Goal: Task Accomplishment & Management: Use online tool/utility

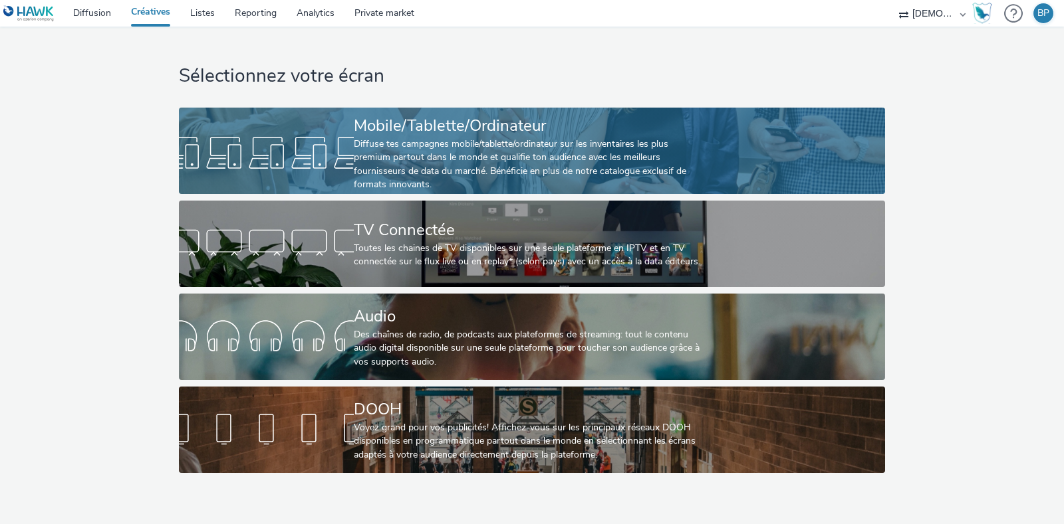
click at [498, 140] on div "Diffuse tes campagnes mobile/tablette/ordinateur sur les inventaires les plus p…" at bounding box center [529, 165] width 350 height 55
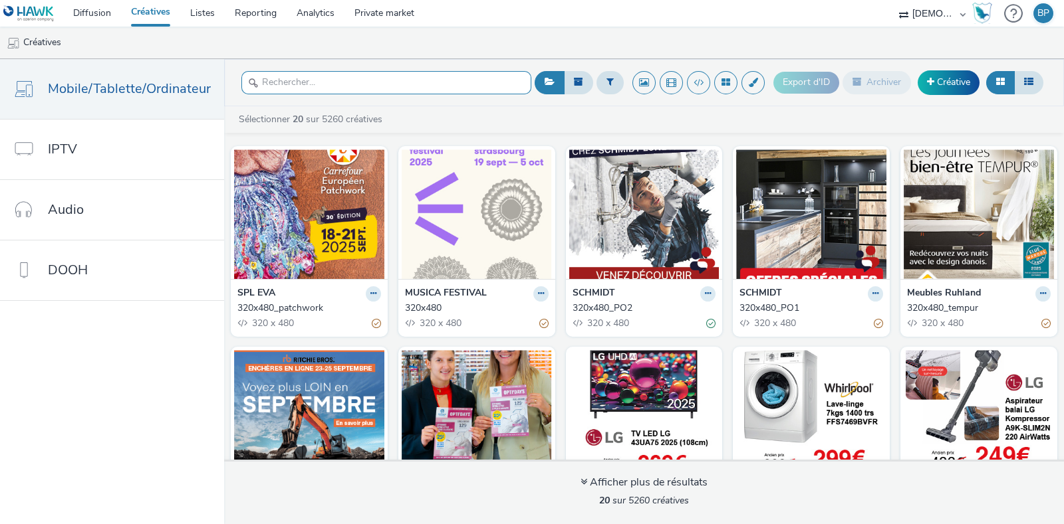
click at [372, 84] on input "text" at bounding box center [386, 82] width 290 height 23
type input "r"
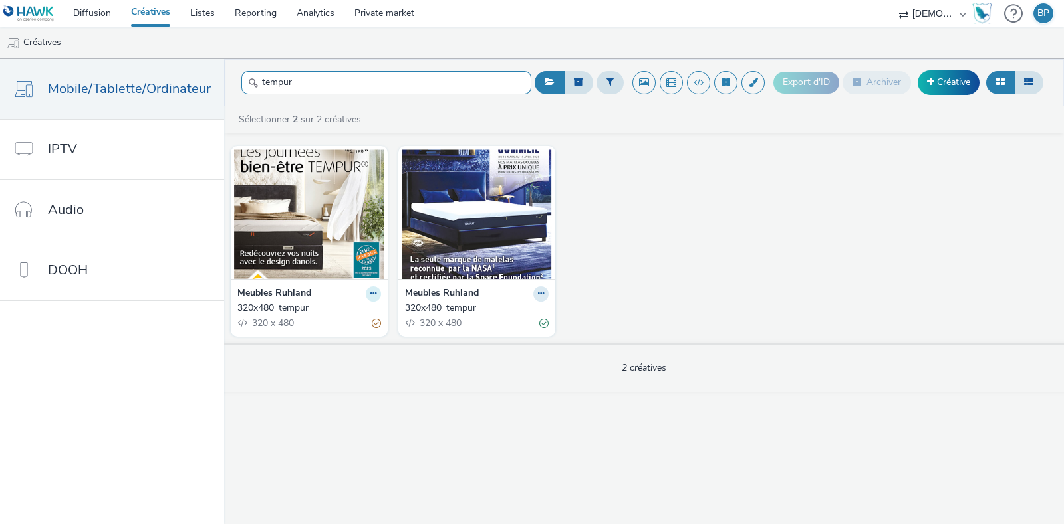
type input "tempur"
click at [370, 292] on icon at bounding box center [373, 294] width 6 height 8
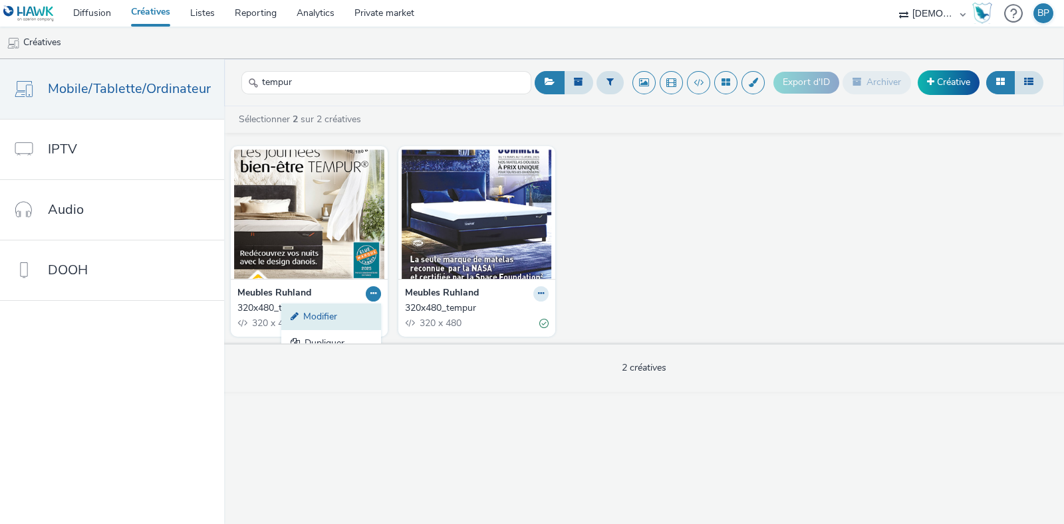
click at [300, 313] on link "Modifier" at bounding box center [331, 317] width 100 height 27
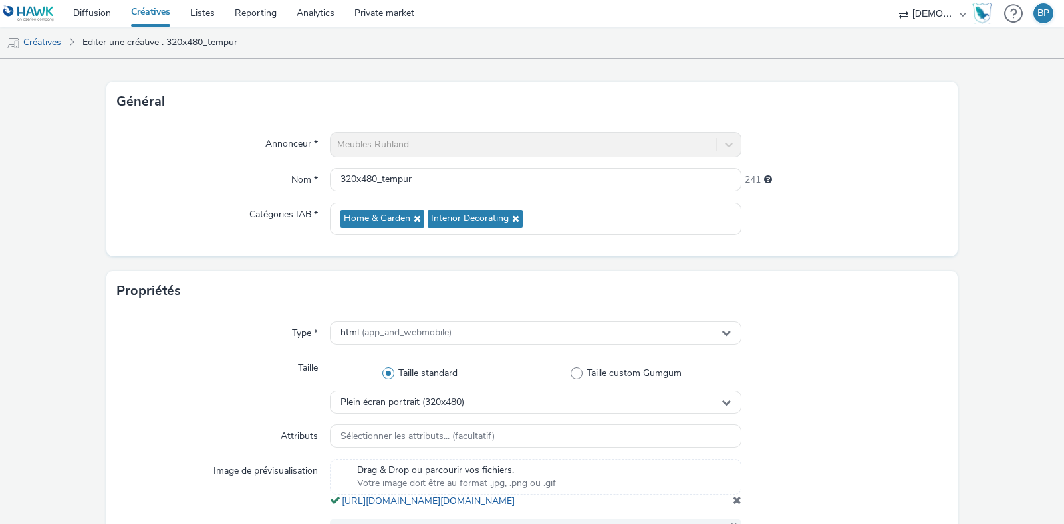
scroll to position [249, 0]
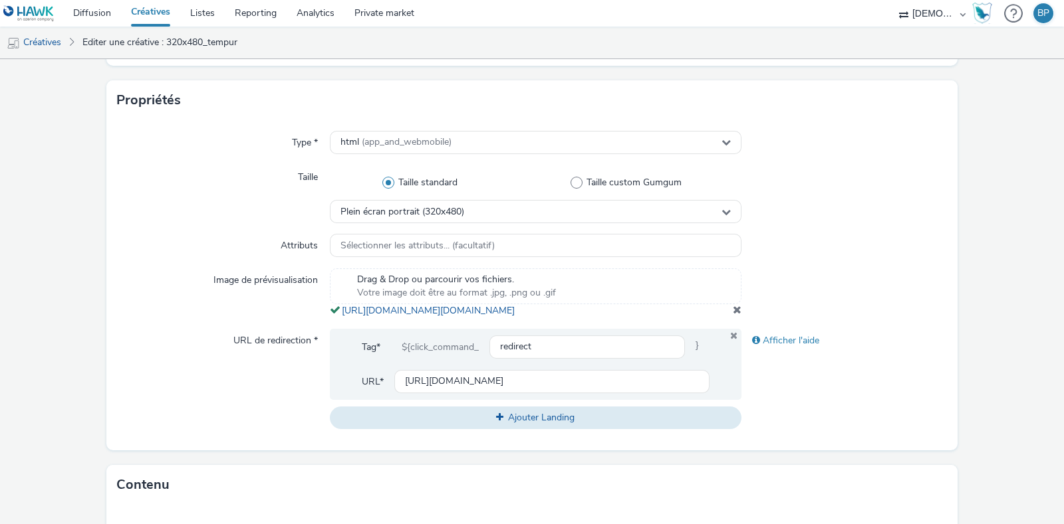
click at [919, 318] on div at bounding box center [844, 293] width 206 height 49
click at [592, 391] on input "https://www.meubles-ruhland.com/?utm_source=ERV&utm_campaign=469669800&utm_medi…" at bounding box center [551, 381] width 315 height 23
paste input "170-tempur"
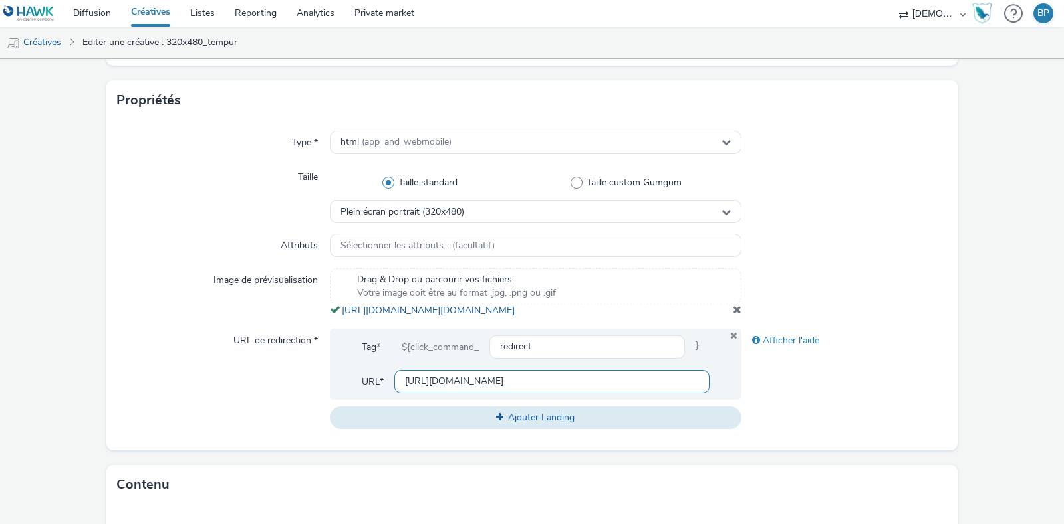
type input "https://www.meubles-ruhland.com/170-tempur"
click at [883, 398] on div "Afficher l'aide" at bounding box center [844, 379] width 206 height 100
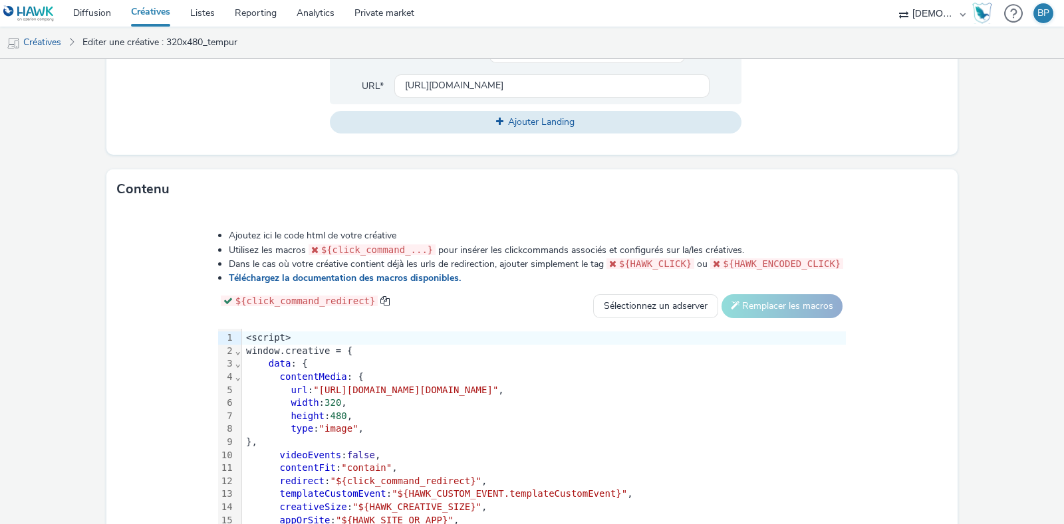
scroll to position [649, 0]
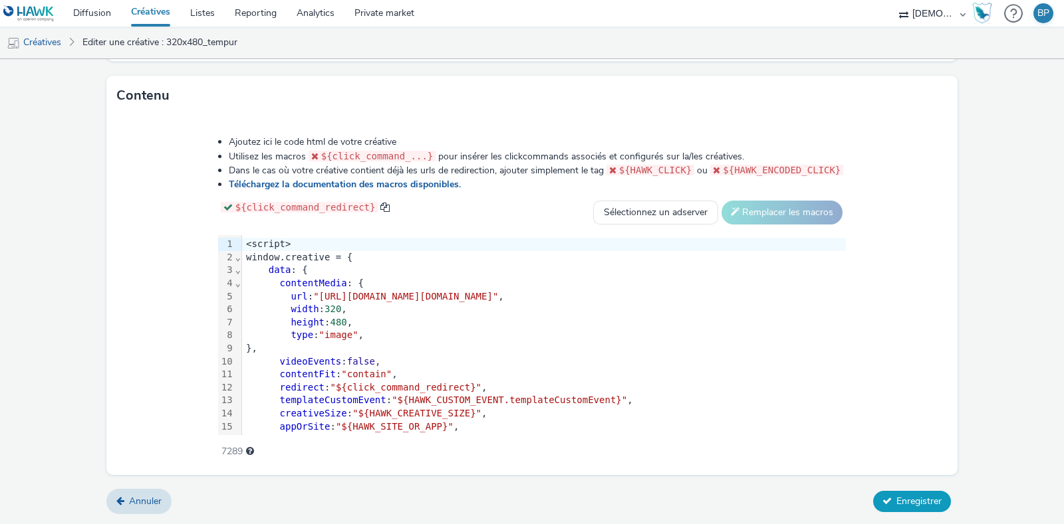
click at [925, 499] on span "Enregistrer" at bounding box center [918, 501] width 45 height 13
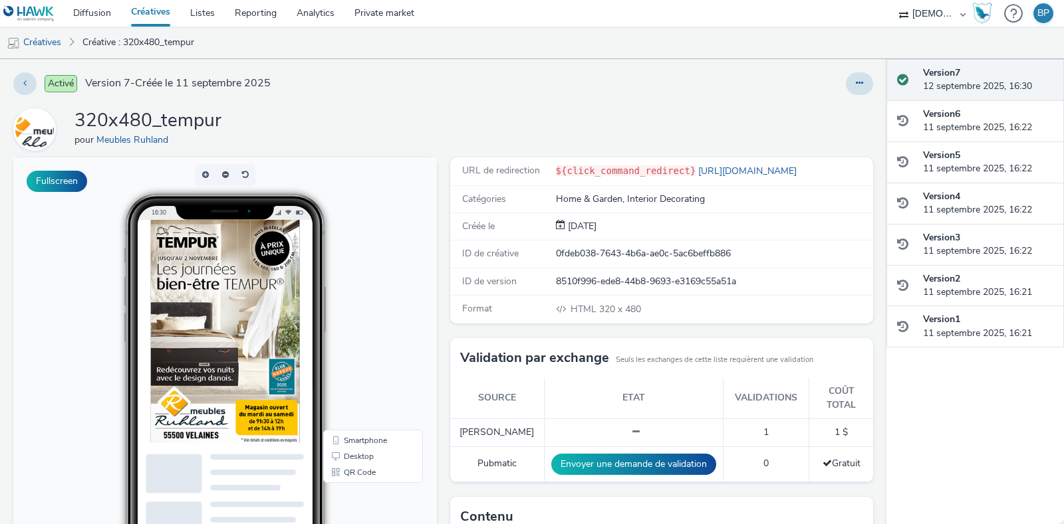
click at [665, 94] on div "Activé Version 7 - Créée le 11 septembre 2025 320x480_tempur pour Meubles Ruhla…" at bounding box center [443, 291] width 886 height 465
click at [550, 66] on div "Activé Version 7 - Créée le 11 septembre 2025 320x480_tempur pour Meubles Ruhla…" at bounding box center [443, 291] width 886 height 465
click at [618, 70] on div "Activé Version 7 - Créée le 11 septembre 2025 320x480_tempur pour Meubles Ruhla…" at bounding box center [443, 291] width 886 height 465
click at [538, 90] on div at bounding box center [701, 83] width 344 height 23
click at [681, 68] on div "Activé Version 7 - Créée le 11 septembre 2025 320x480_tempur pour Meubles Ruhla…" at bounding box center [443, 291] width 886 height 465
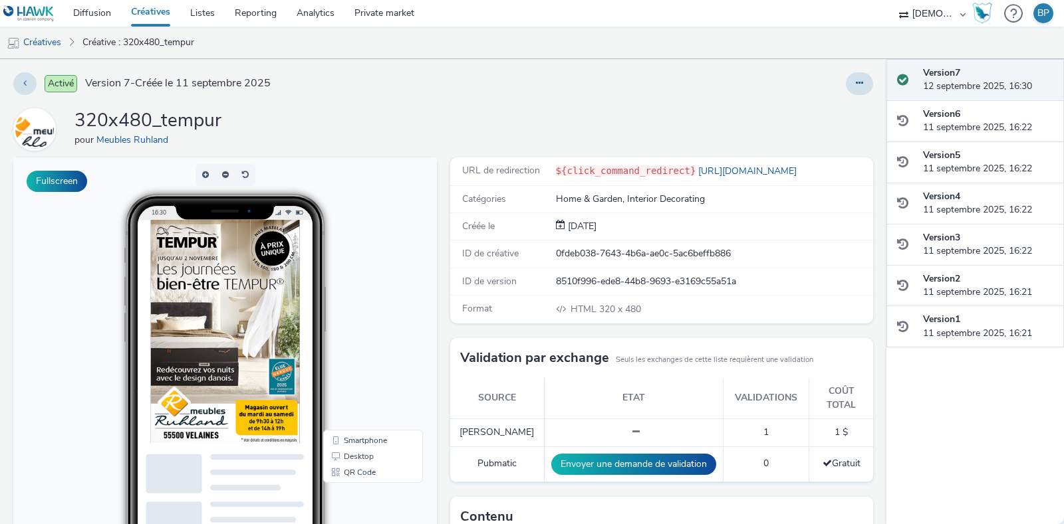
click at [622, 66] on div "Activé Version 7 - Créée le 11 septembre 2025 320x480_tempur pour Meubles Ruhla…" at bounding box center [443, 291] width 886 height 465
click at [802, 168] on link "https://www.meubles-ruhland.com/170-tempur" at bounding box center [748, 171] width 106 height 13
click at [31, 38] on link "Créatives" at bounding box center [34, 43] width 68 height 32
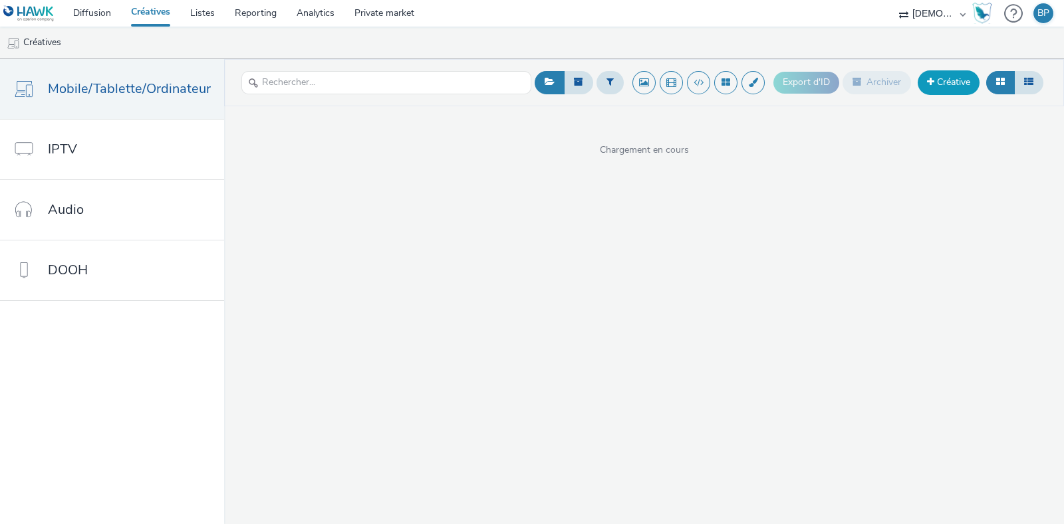
click at [930, 90] on link "Créative" at bounding box center [948, 82] width 62 height 24
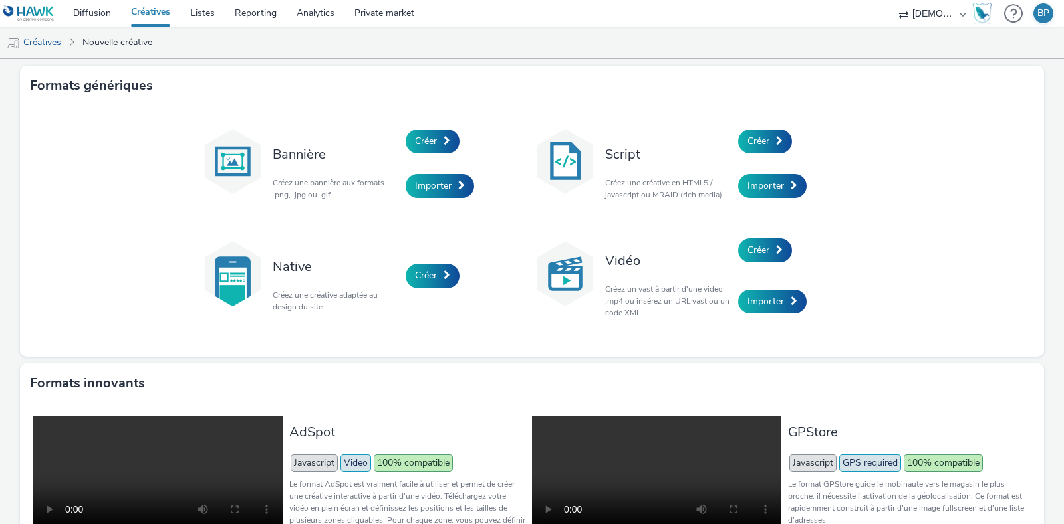
click at [794, 144] on div "Créer" at bounding box center [801, 141] width 126 height 45
click at [778, 140] on link "Créer" at bounding box center [765, 142] width 54 height 24
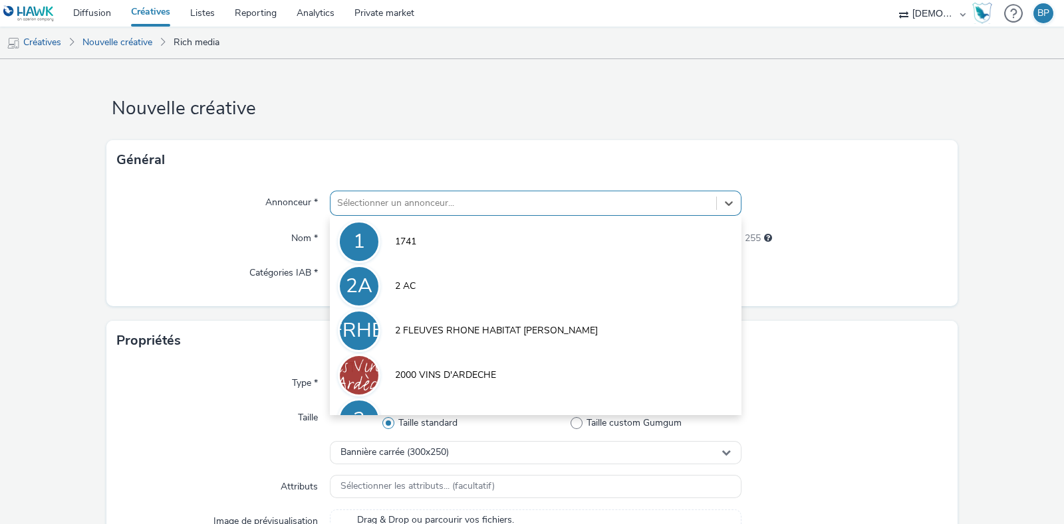
click at [393, 197] on div at bounding box center [523, 203] width 372 height 16
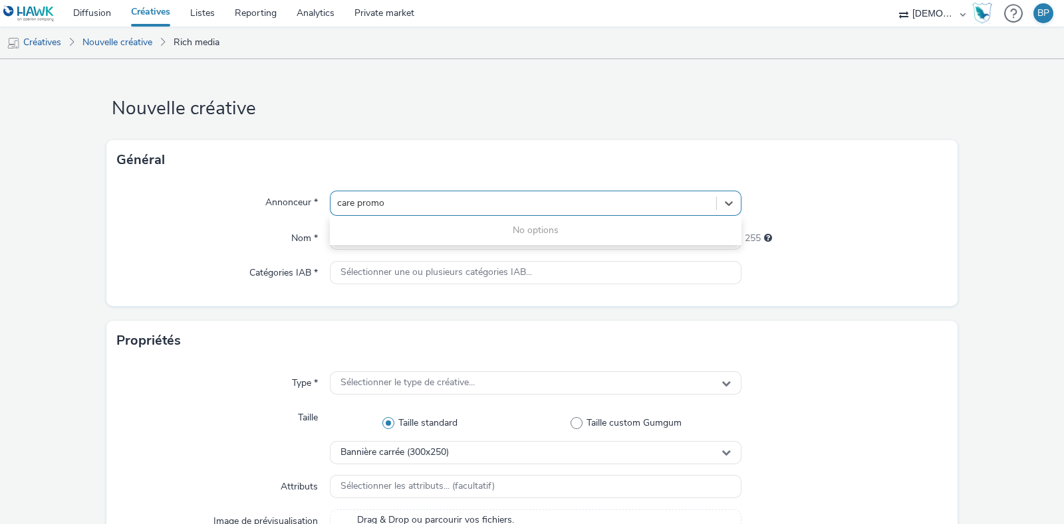
type input "care promo"
click at [210, 11] on link "Listes" at bounding box center [202, 13] width 45 height 27
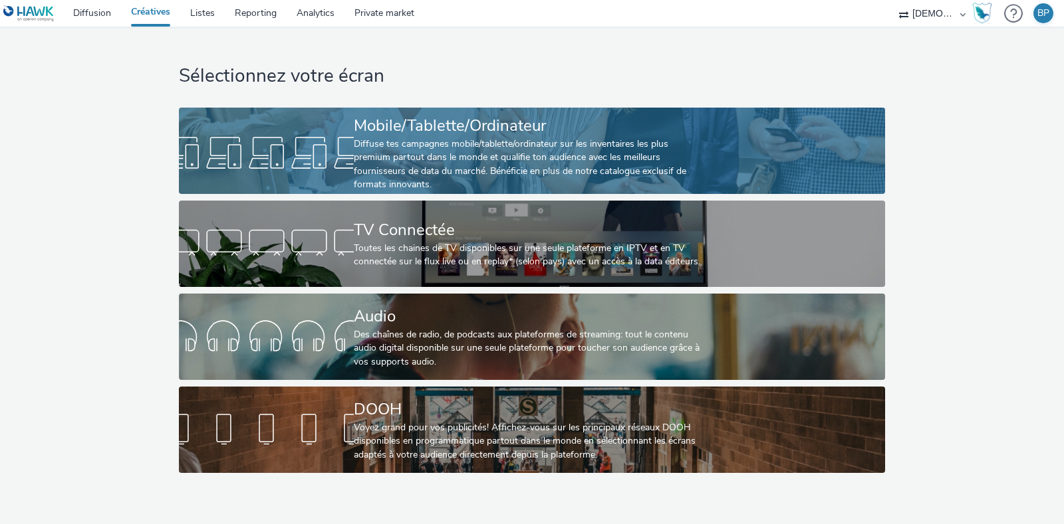
click at [628, 146] on div "Diffuse tes campagnes mobile/tablette/ordinateur sur les inventaires les plus p…" at bounding box center [529, 165] width 350 height 55
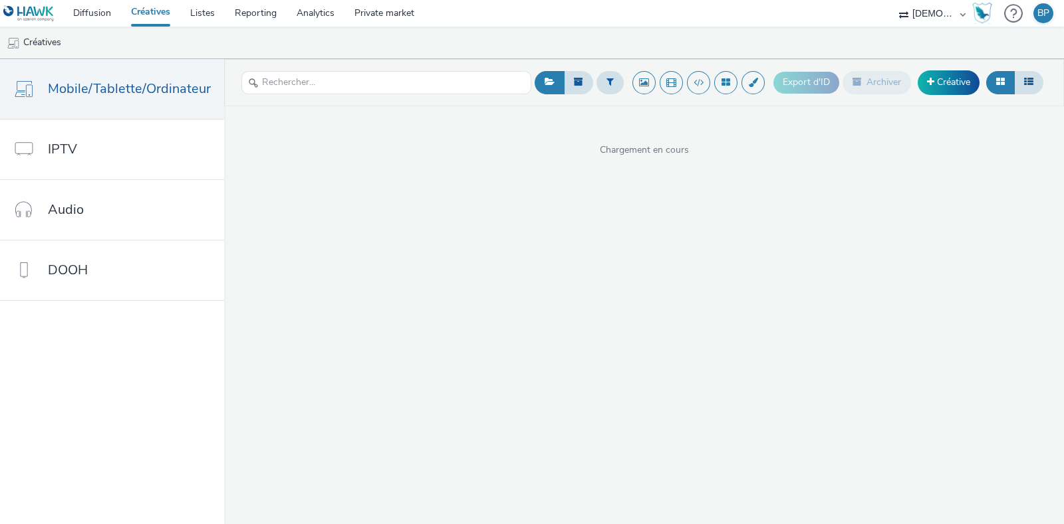
click at [948, 98] on div "Export d'ID Archiver Créative" at bounding box center [909, 82] width 273 height 33
click at [957, 81] on link "Créative" at bounding box center [948, 82] width 62 height 24
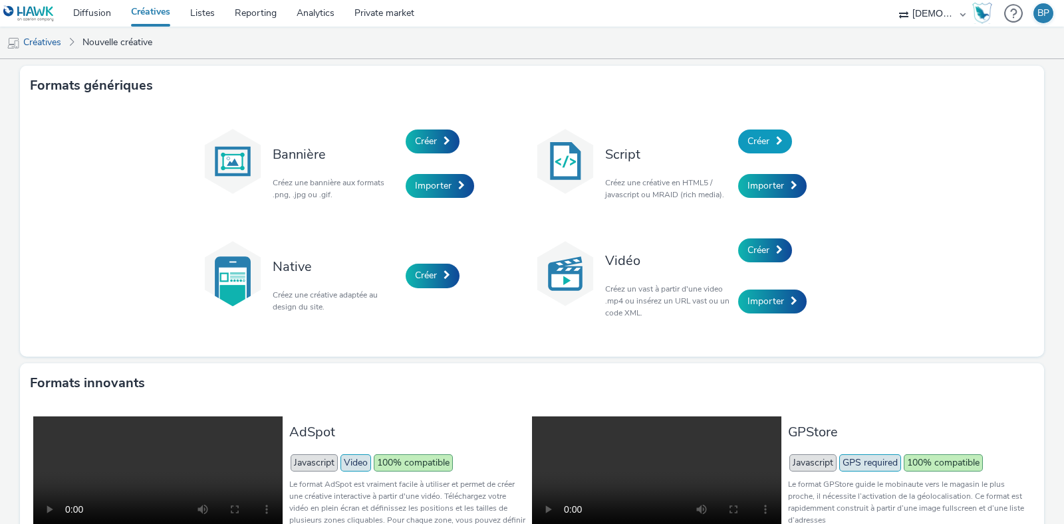
click at [760, 131] on link "Créer" at bounding box center [765, 142] width 54 height 24
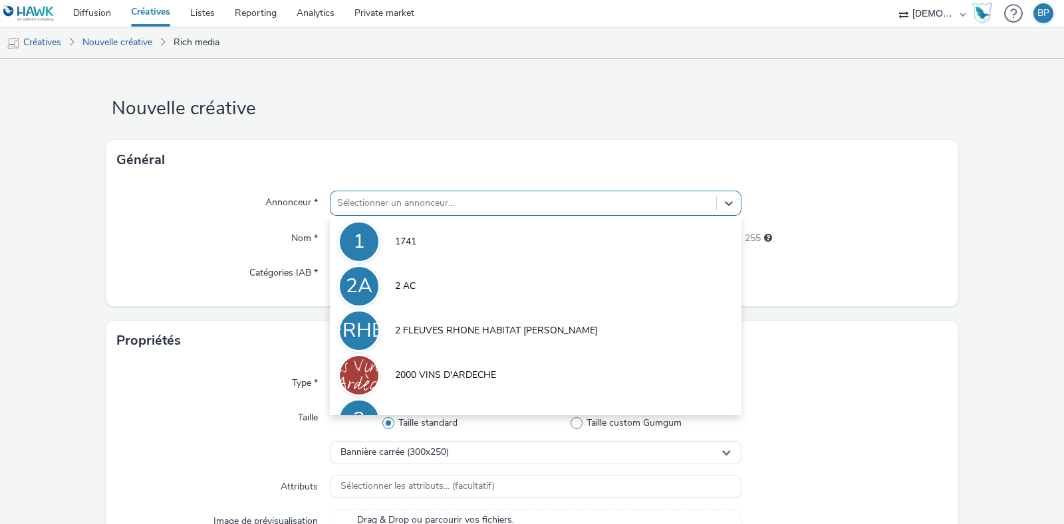
click at [368, 196] on div at bounding box center [523, 203] width 372 height 16
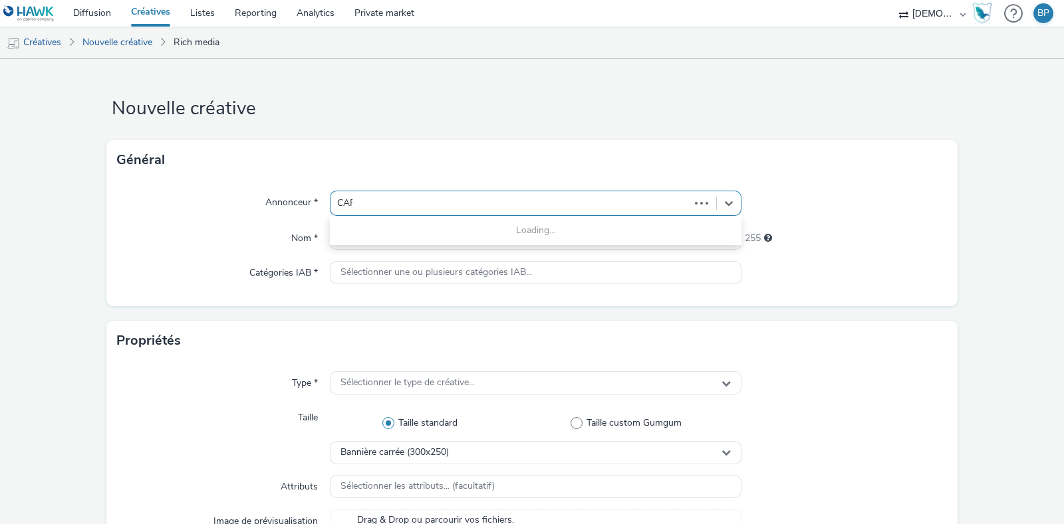
type input "CARE"
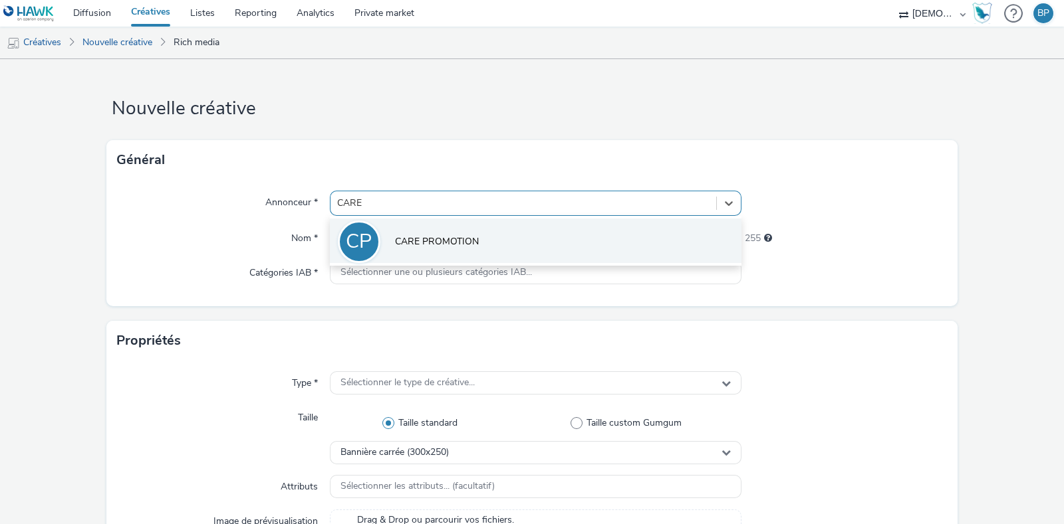
click at [417, 227] on li "CP CARE PROMOTION" at bounding box center [535, 241] width 411 height 45
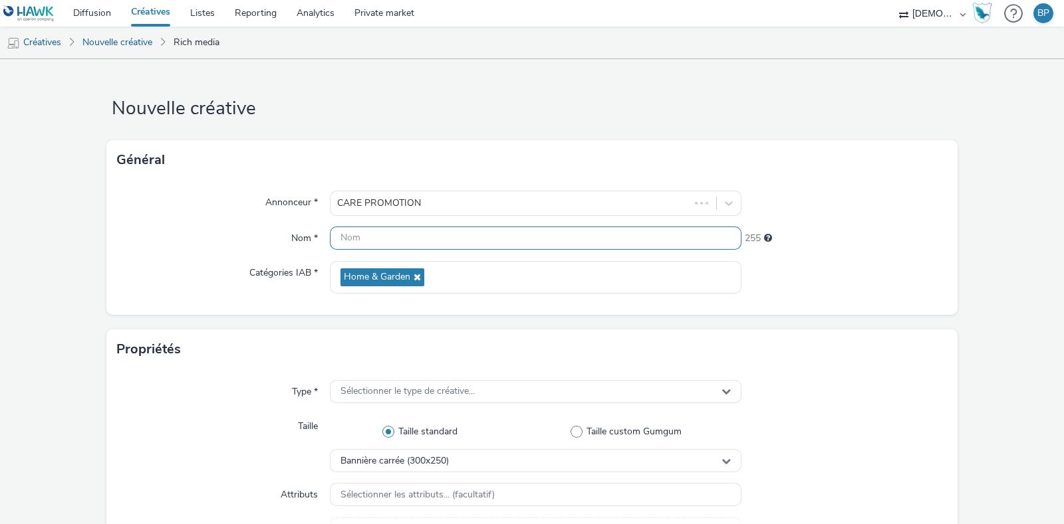
click at [407, 240] on input "text" at bounding box center [535, 238] width 411 height 23
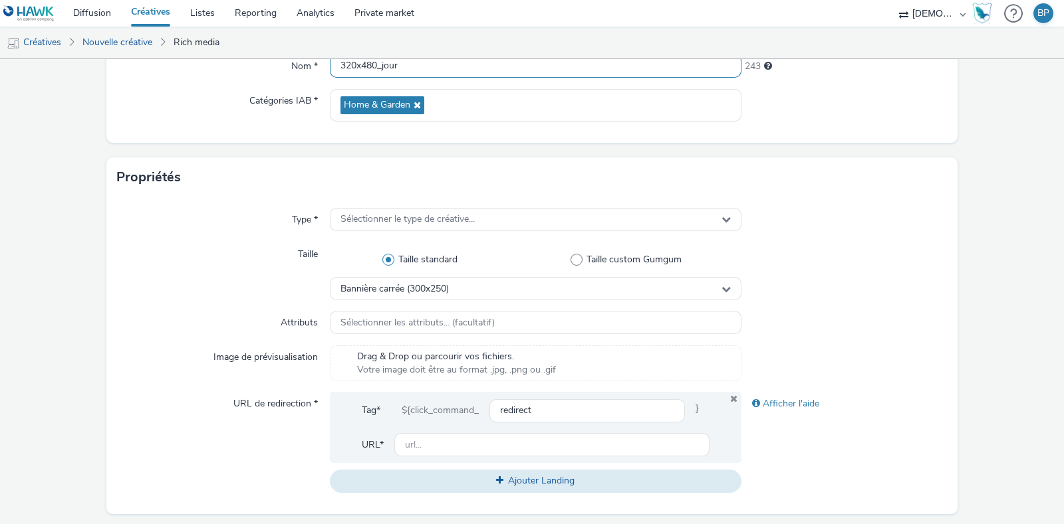
scroll to position [332, 0]
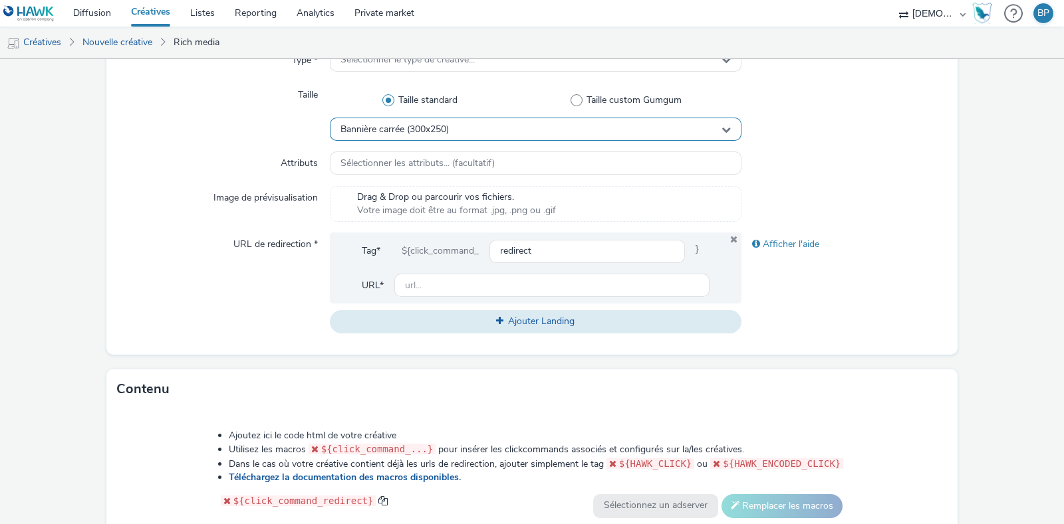
type input "320x480_jour"
click at [439, 128] on span "Bannière carrée (300x250)" at bounding box center [394, 129] width 108 height 11
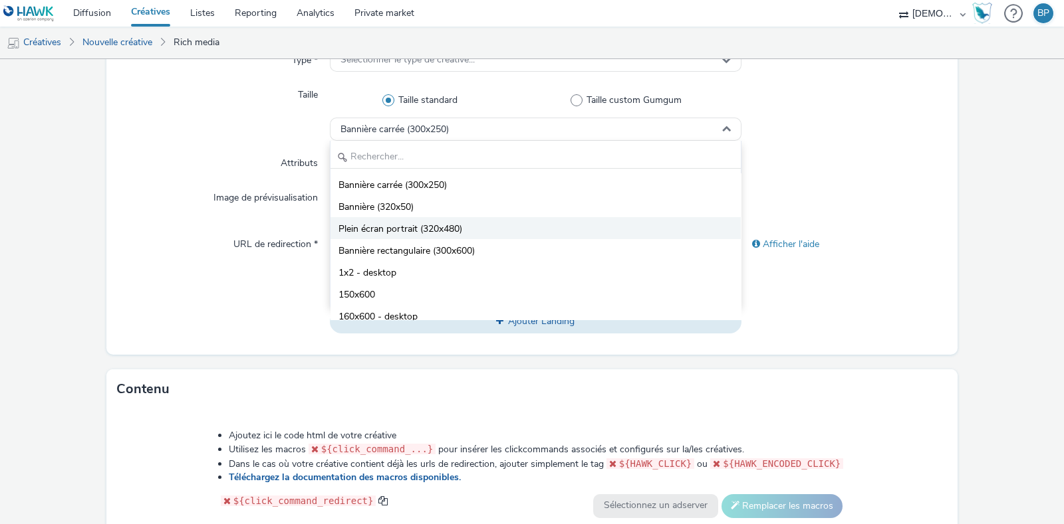
click at [441, 224] on span "Plein écran portrait (320x480)" at bounding box center [400, 229] width 124 height 13
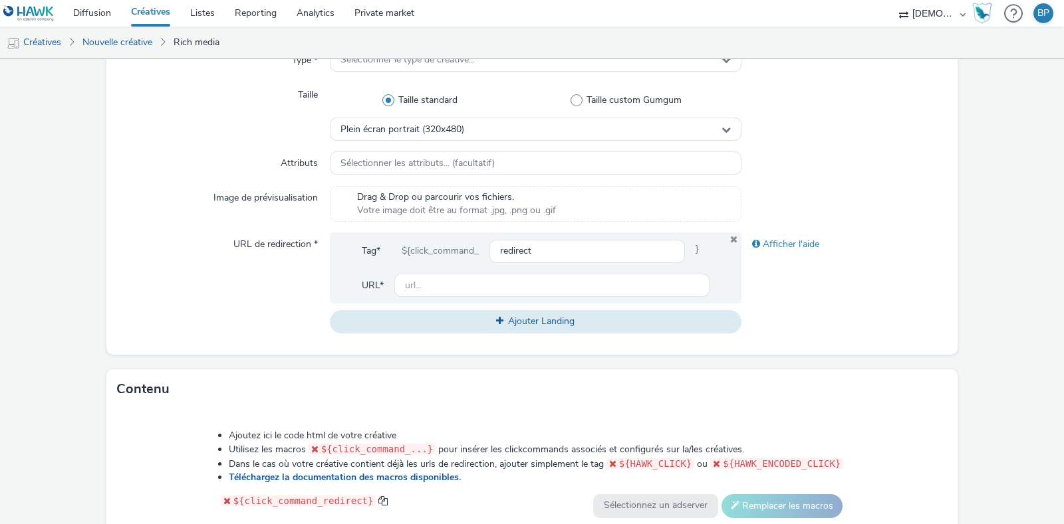
scroll to position [249, 0]
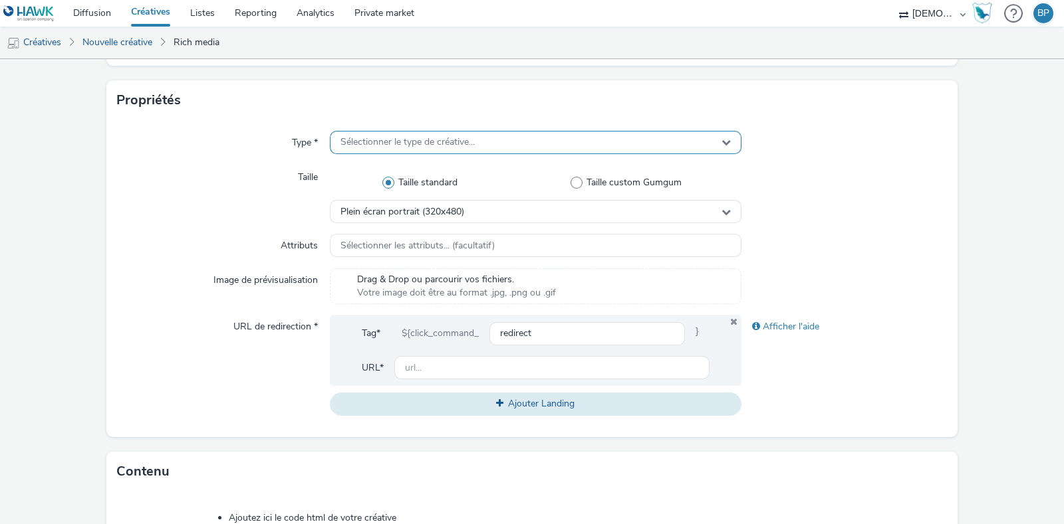
click at [450, 138] on span "Sélectionner le type de créative..." at bounding box center [407, 142] width 134 height 11
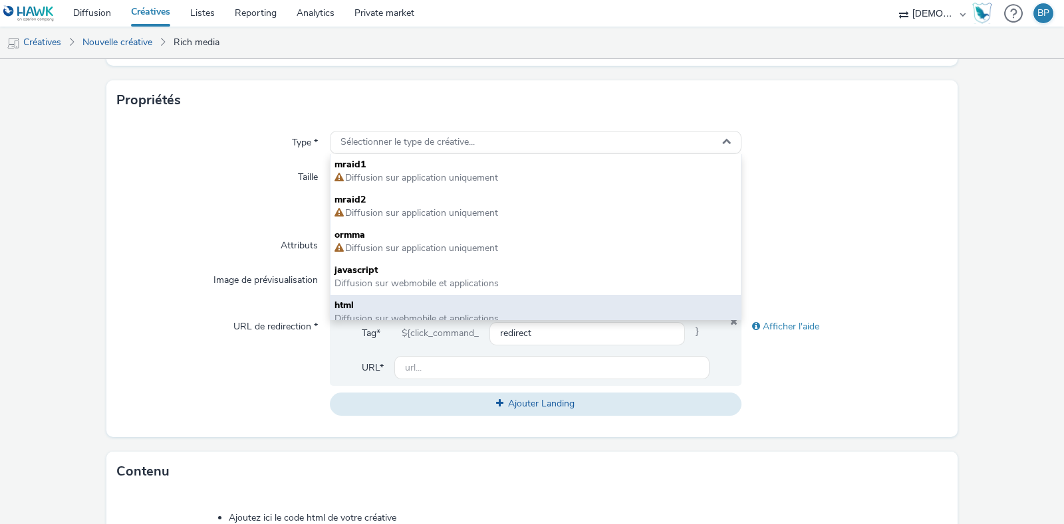
click at [378, 302] on span "html" at bounding box center [535, 305] width 402 height 13
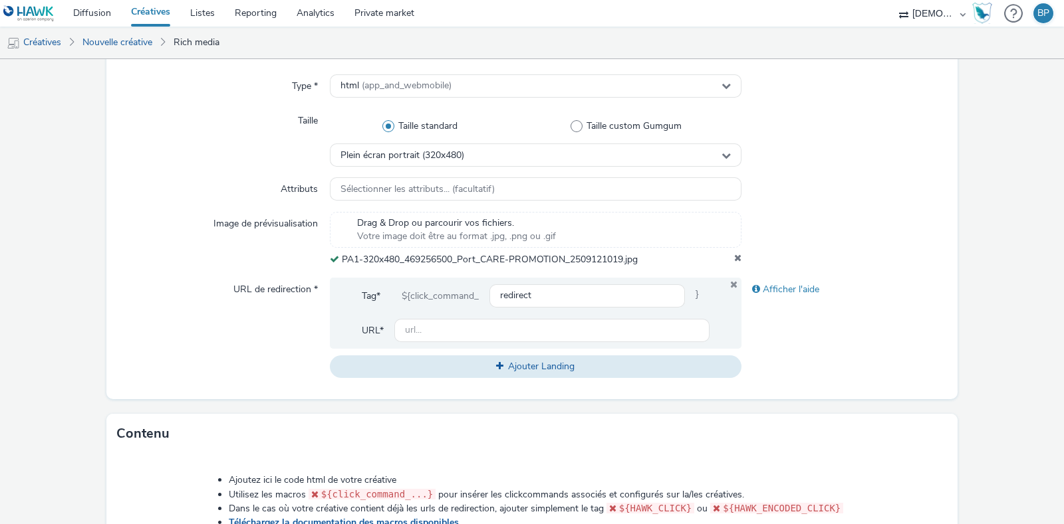
scroll to position [332, 0]
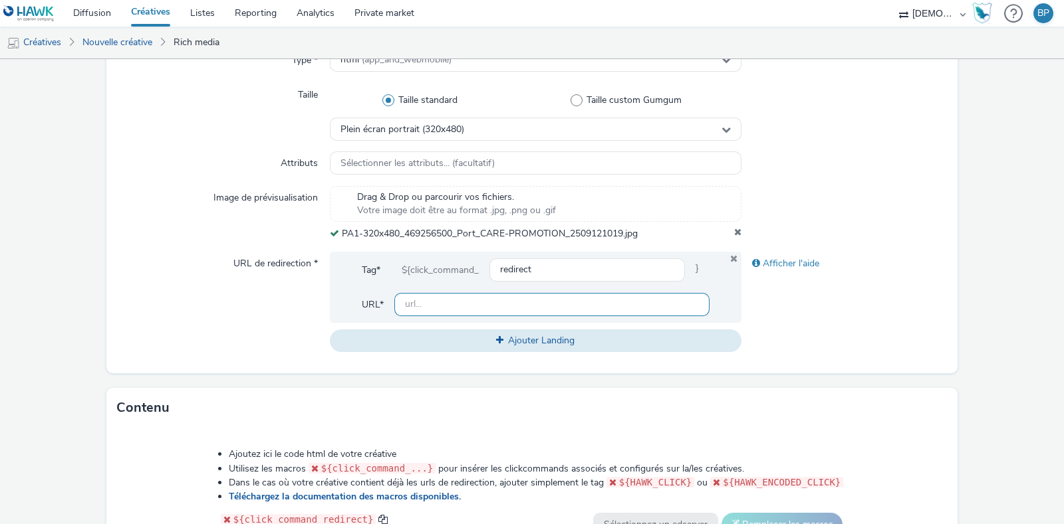
click at [415, 297] on input "text" at bounding box center [551, 304] width 315 height 23
paste input "https://www.odyssee-bourg.fr/?utm_source=mobileimpact-320x480&utm_medium=displa…"
type input "https://www.odyssee-bourg.fr/?utm_source=mobileimpact-320x480&utm_medium=displa…"
click at [808, 308] on div "Afficher l'aide" at bounding box center [844, 302] width 206 height 100
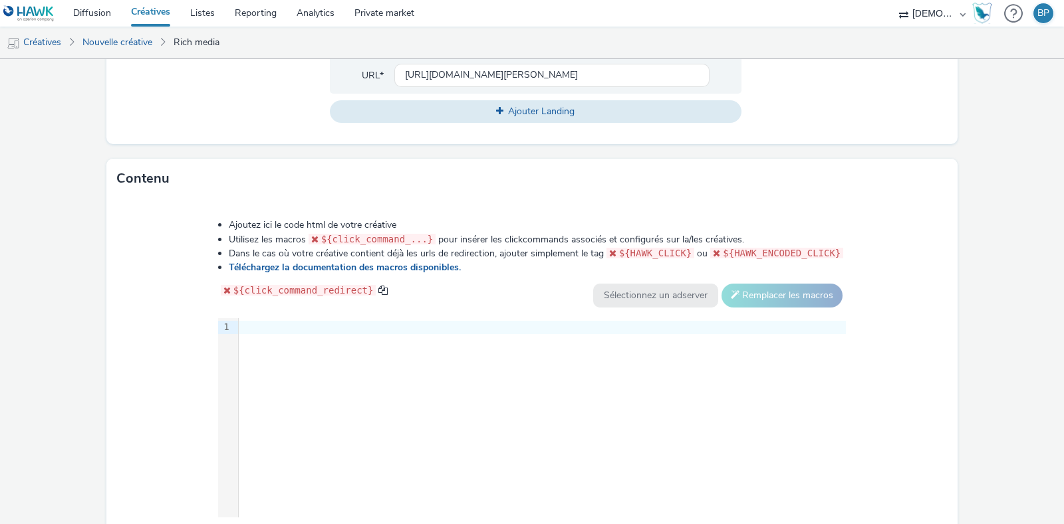
scroll to position [641, 0]
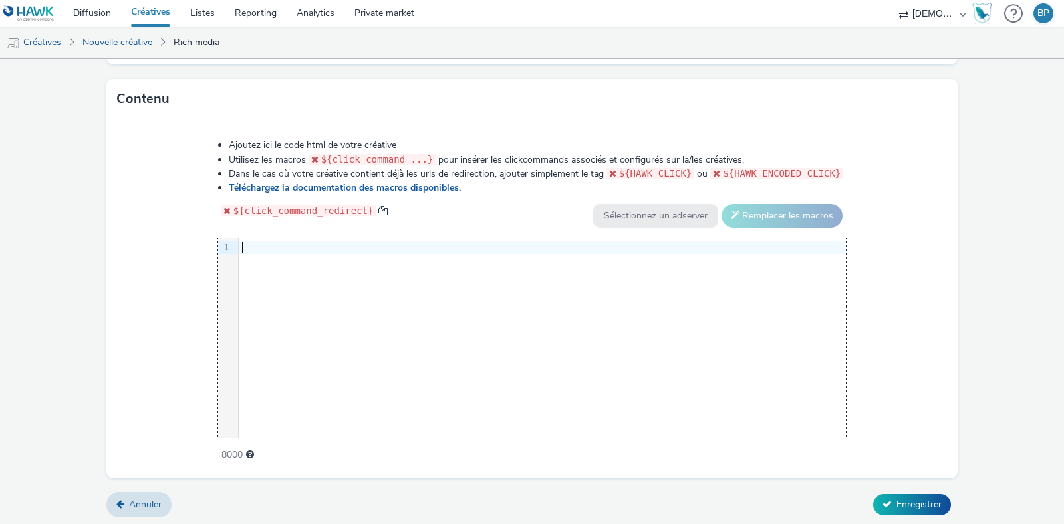
click at [265, 242] on div at bounding box center [542, 247] width 607 height 13
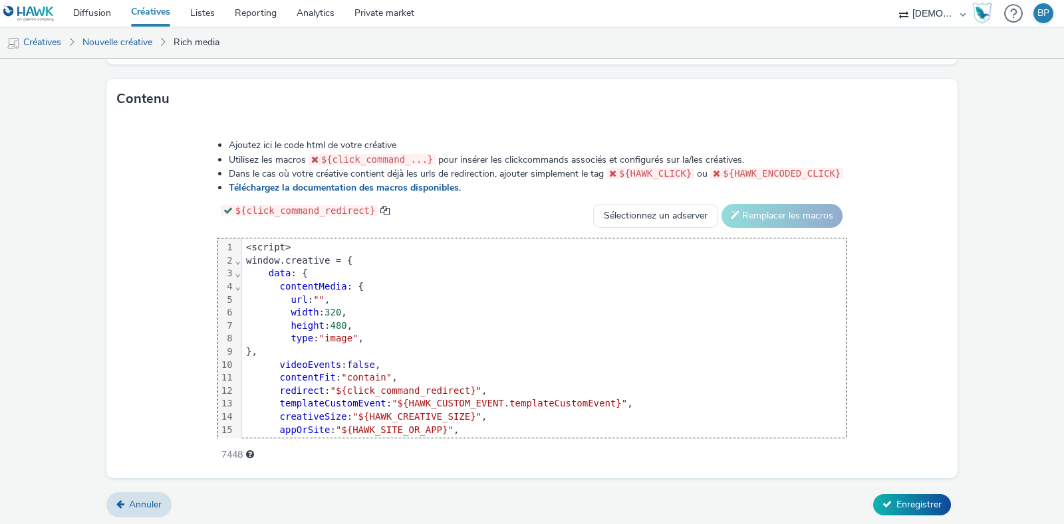
scroll to position [66, 0]
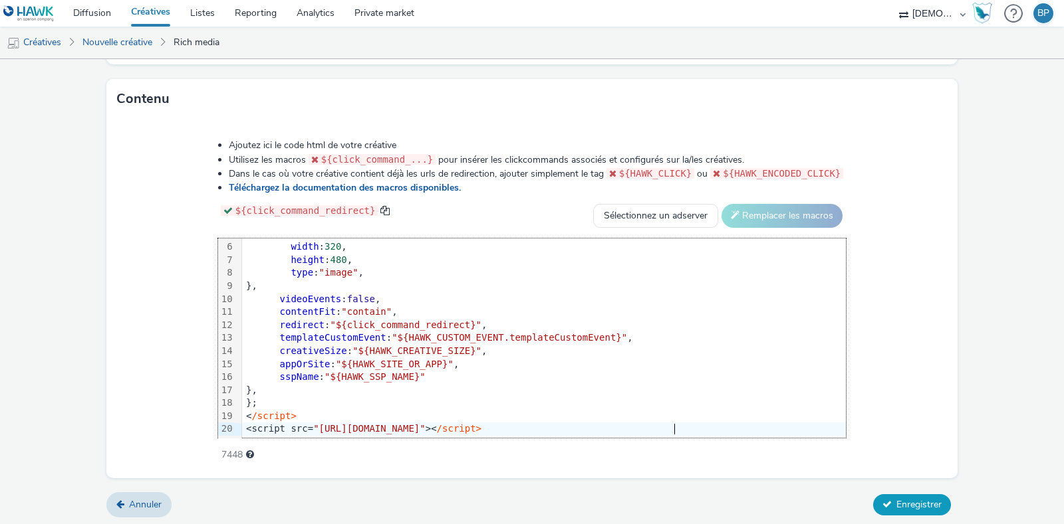
click at [900, 507] on span "Enregistrer" at bounding box center [918, 505] width 45 height 13
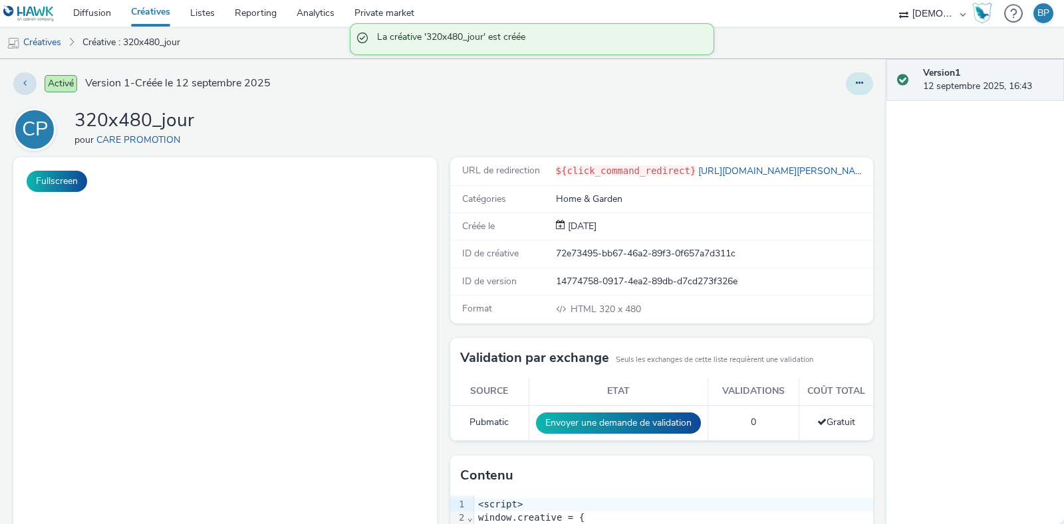
click at [846, 78] on button at bounding box center [859, 83] width 27 height 23
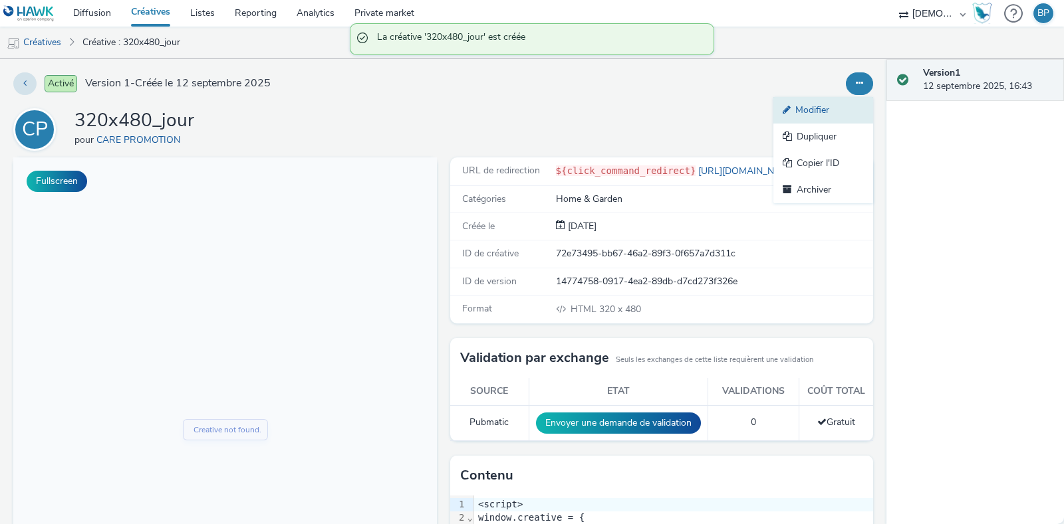
click at [822, 116] on link "Modifier" at bounding box center [823, 110] width 100 height 27
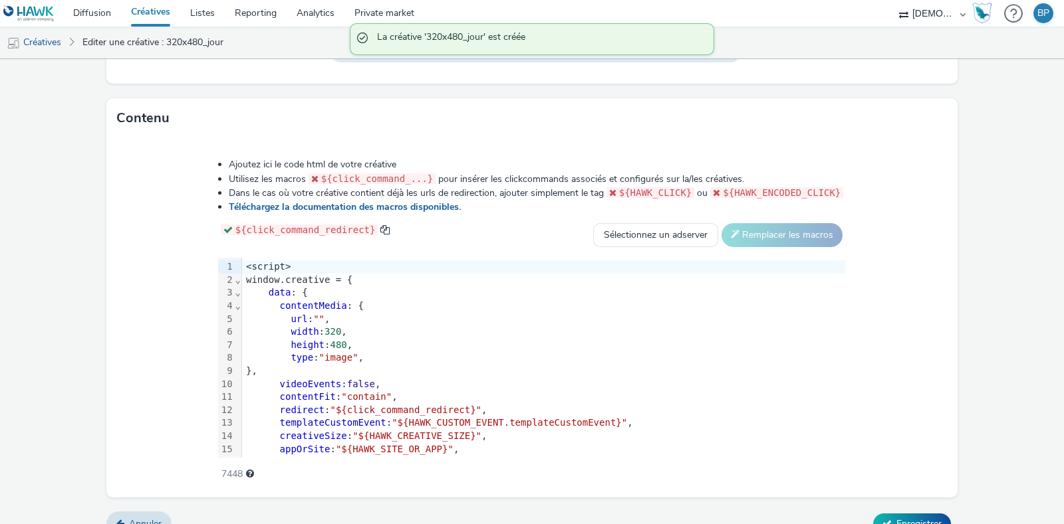
scroll to position [649, 0]
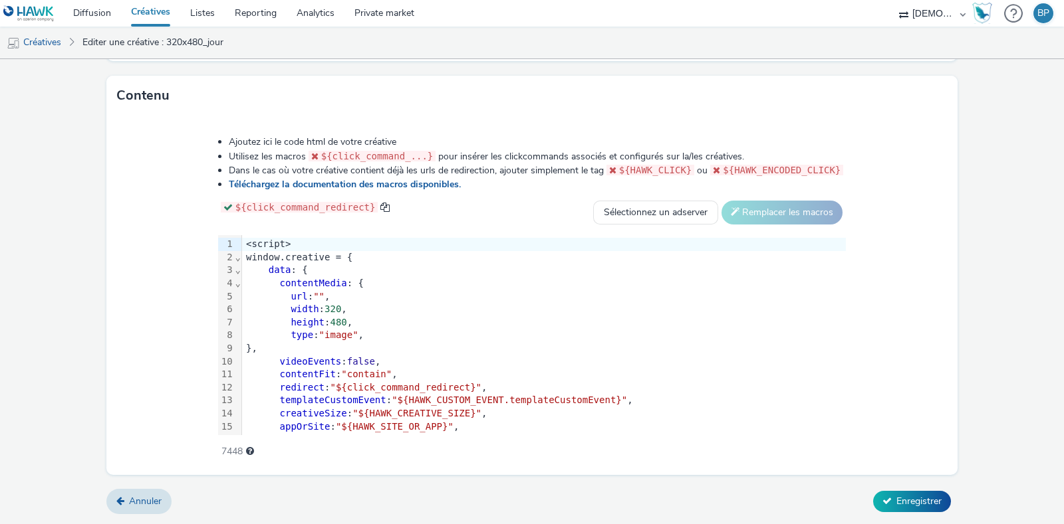
click at [316, 292] on span """" at bounding box center [318, 296] width 11 height 11
click at [318, 294] on span """" at bounding box center [318, 296] width 11 height 11
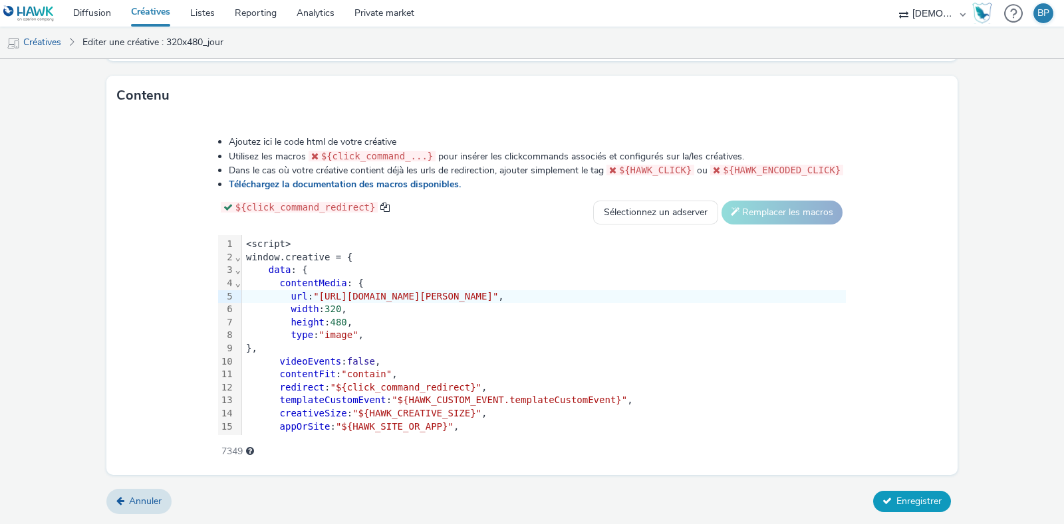
click at [883, 492] on button "Enregistrer" at bounding box center [912, 501] width 78 height 21
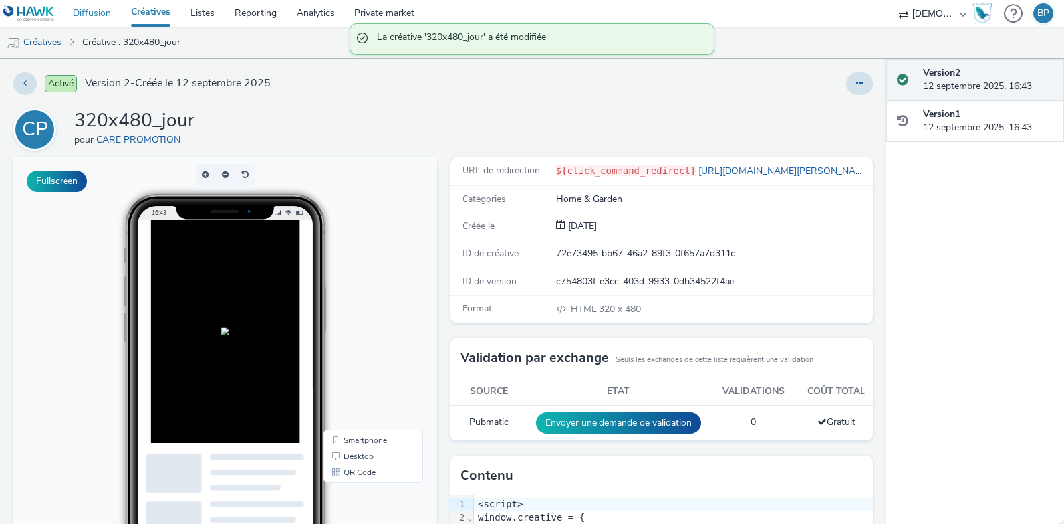
click at [101, 14] on link "Diffusion" at bounding box center [92, 13] width 58 height 27
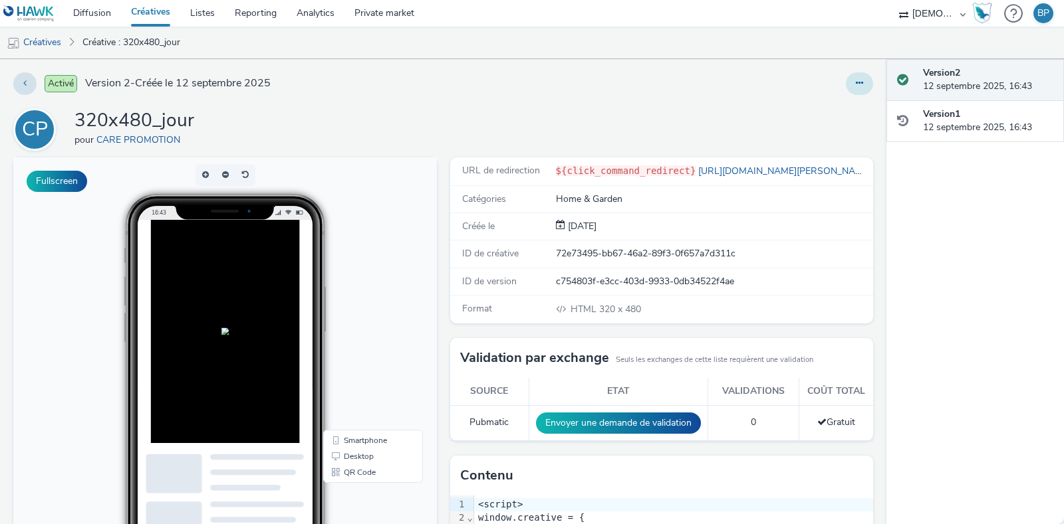
click at [851, 84] on button at bounding box center [859, 83] width 27 height 23
click at [821, 107] on link "Modifier" at bounding box center [823, 110] width 100 height 27
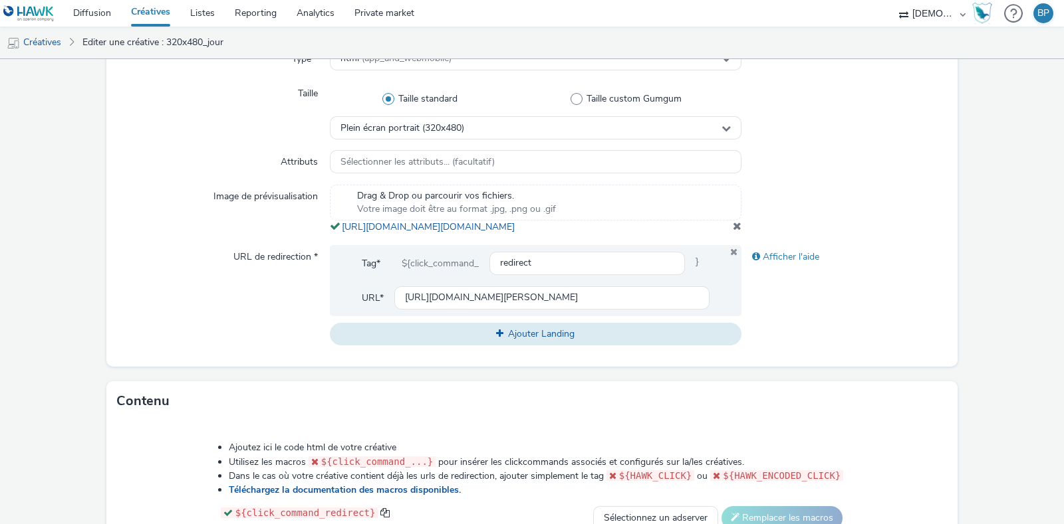
scroll to position [415, 0]
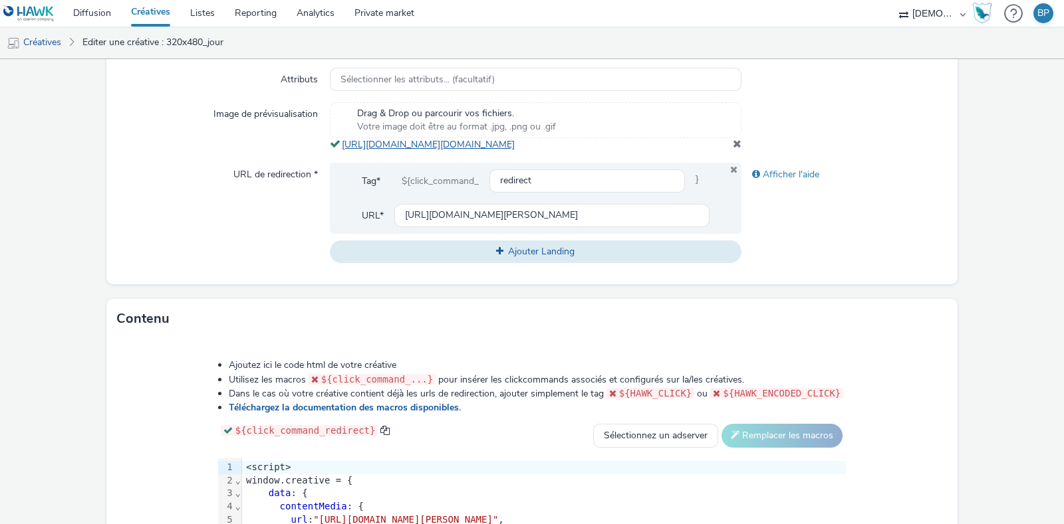
click at [520, 151] on link "[URL][DOMAIN_NAME][DOMAIN_NAME]" at bounding box center [431, 144] width 178 height 13
copy link "[URL][DOMAIN_NAME][DOMAIN_NAME]"
drag, startPoint x: 711, startPoint y: 156, endPoint x: 338, endPoint y: 148, distance: 373.0
click at [338, 148] on div "Drag & Drop ou parcourir vos fichiers. Votre image doit être au format .jpg, .p…" at bounding box center [535, 126] width 411 height 49
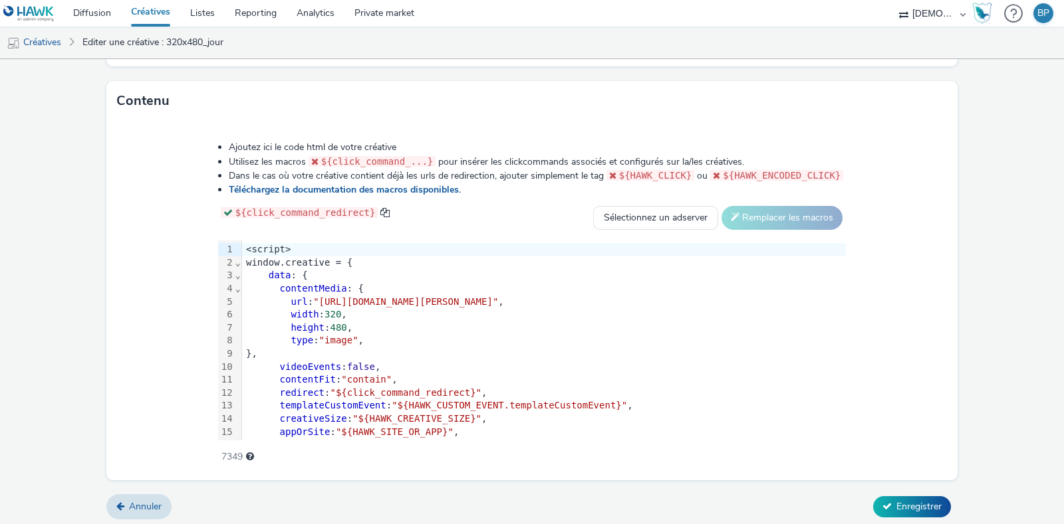
scroll to position [649, 0]
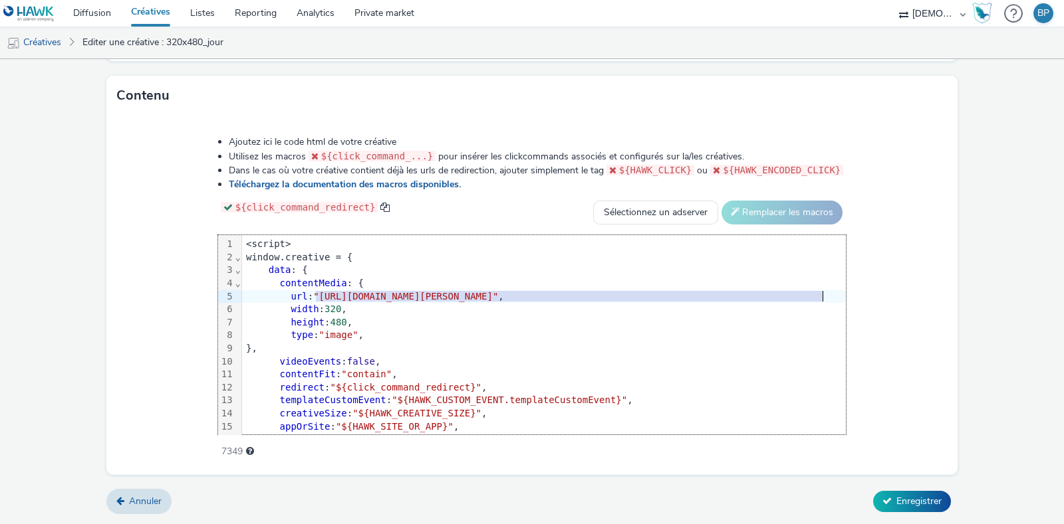
drag, startPoint x: 309, startPoint y: 294, endPoint x: 814, endPoint y: 298, distance: 505.2
click at [498, 298] on span ""https://www.odyssee-bourg.fr/?utm_source=mobileimpact-320x480&utm_medium=displ…" at bounding box center [405, 296] width 185 height 11
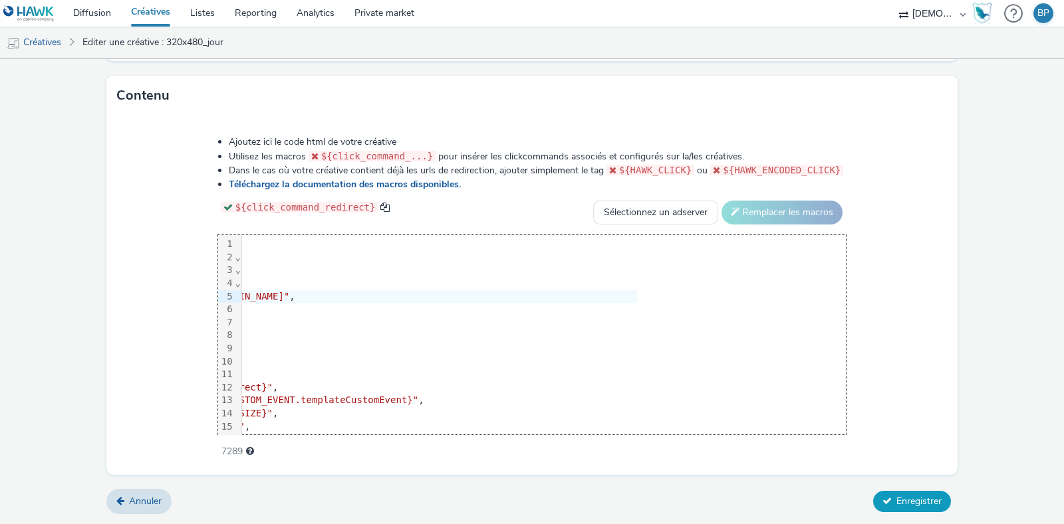
click at [911, 505] on span "Enregistrer" at bounding box center [918, 501] width 45 height 13
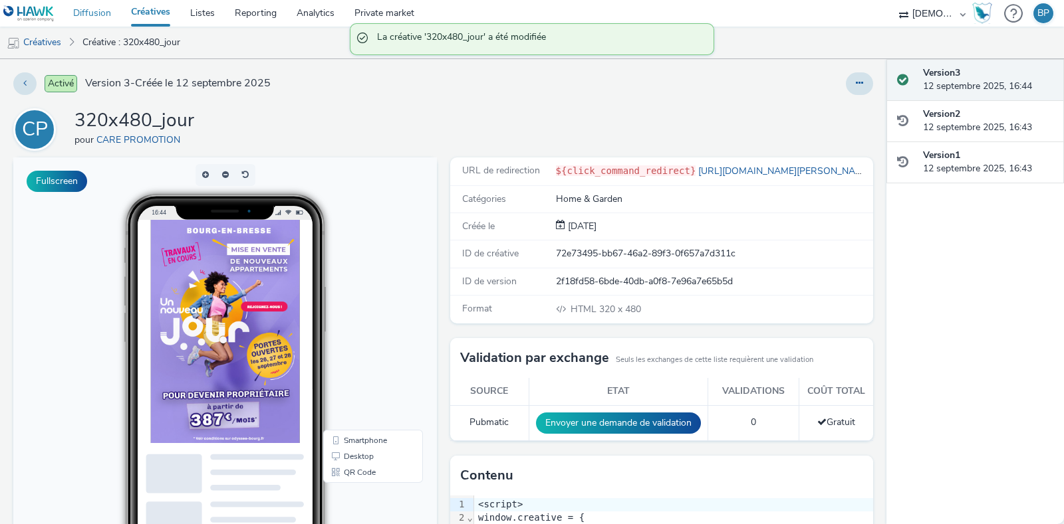
click at [92, 15] on link "Diffusion" at bounding box center [92, 13] width 58 height 27
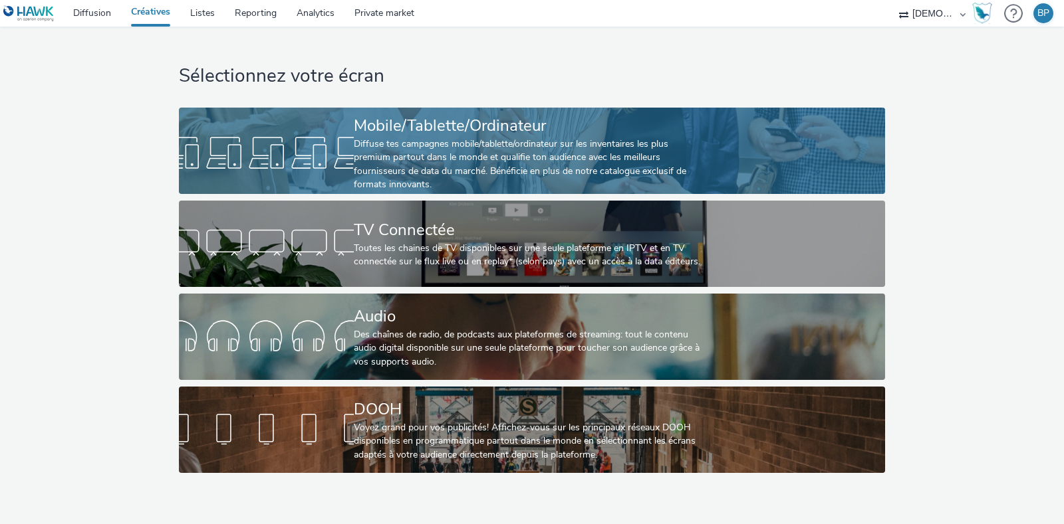
click at [562, 191] on div "Mobile/Tablette/Ordinateur Diffuse tes campagnes mobile/tablette/ordinateur sur…" at bounding box center [529, 153] width 350 height 91
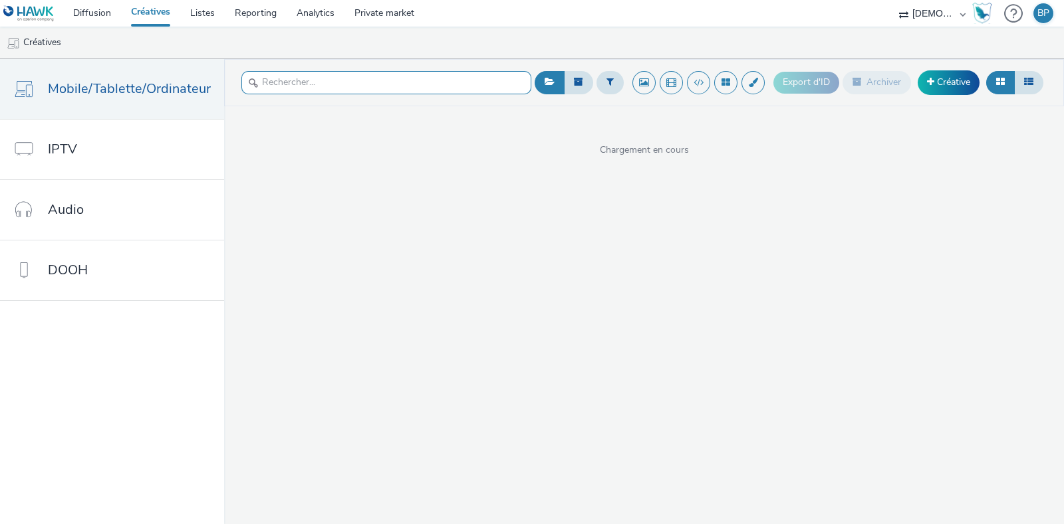
click at [419, 74] on input "text" at bounding box center [386, 82] width 290 height 23
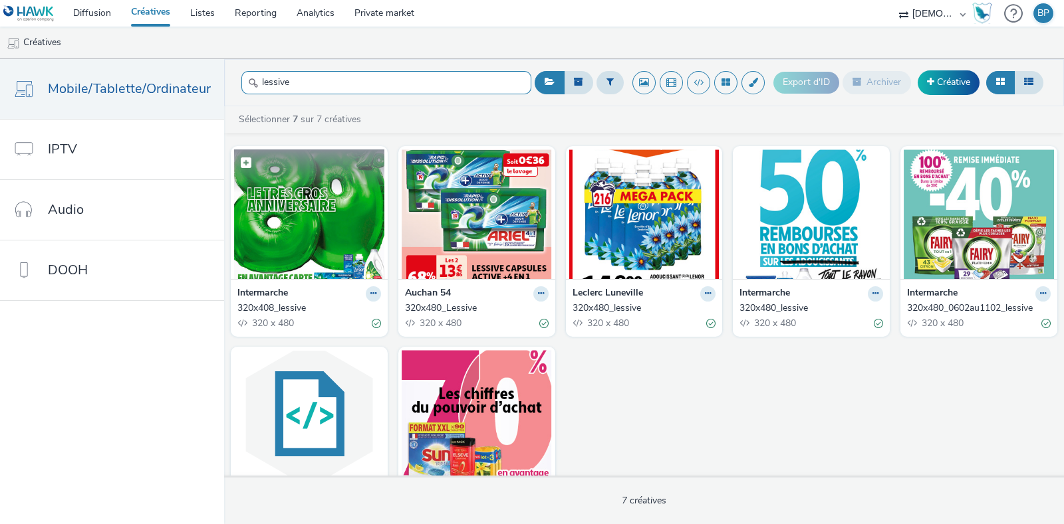
scroll to position [66, 0]
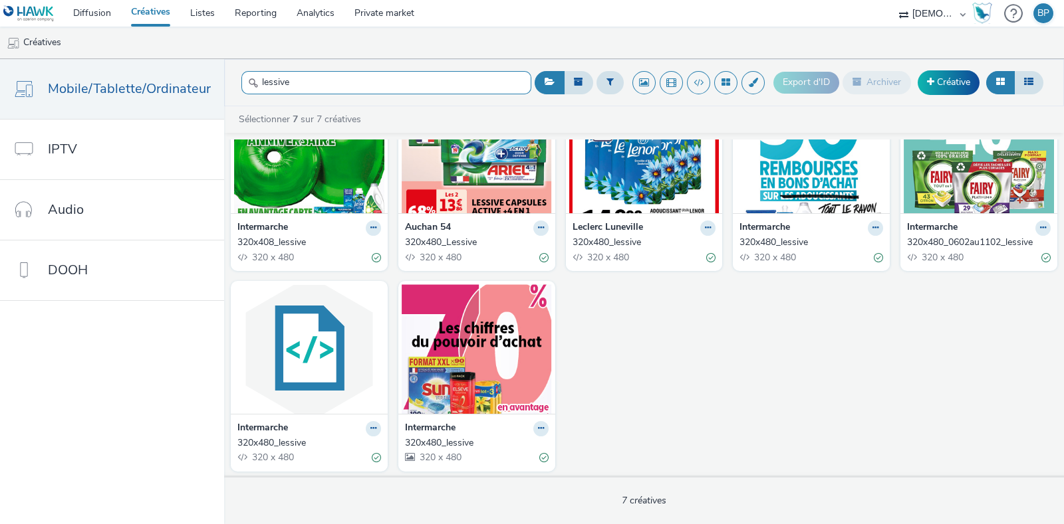
type input "lessive"
click at [328, 170] on img at bounding box center [309, 149] width 150 height 130
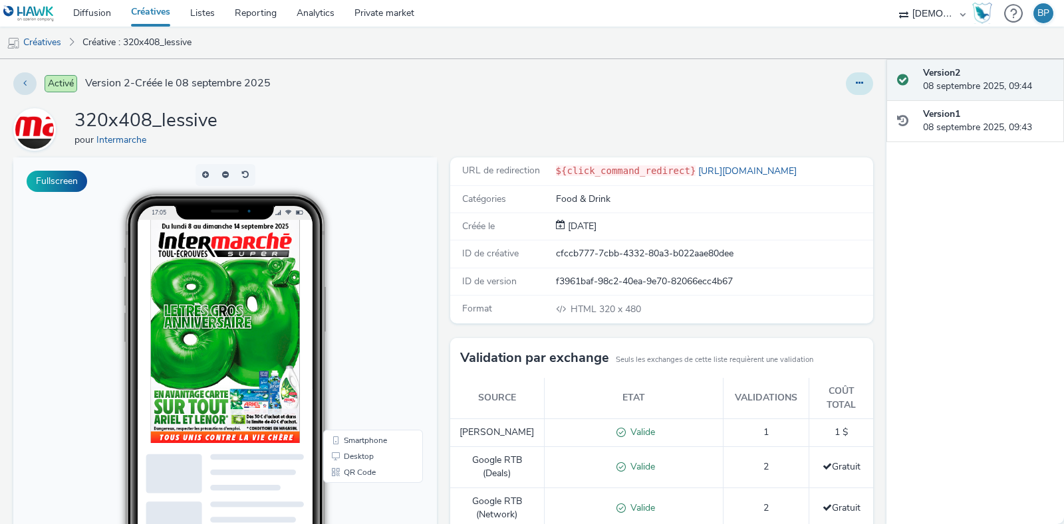
click at [855, 78] on icon at bounding box center [858, 82] width 7 height 9
click at [822, 142] on link "Dupliquer" at bounding box center [823, 137] width 100 height 27
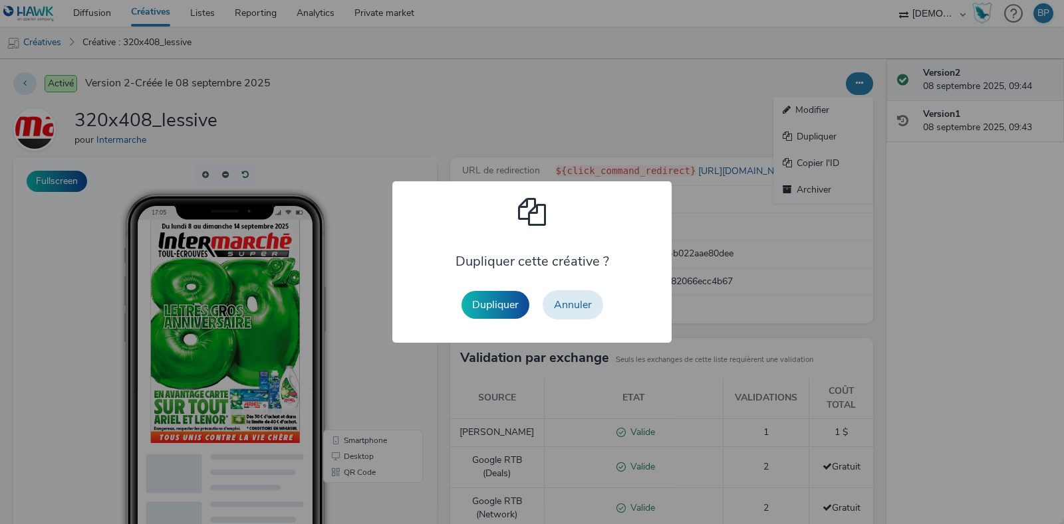
click at [489, 298] on button "Dupliquer" at bounding box center [495, 305] width 68 height 28
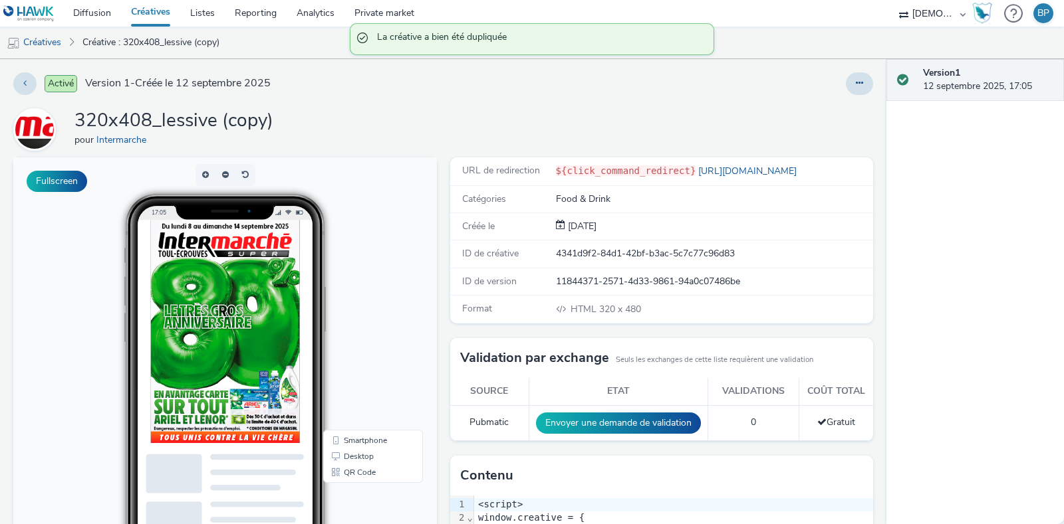
click at [842, 68] on div "Activé Version 1 - Créée le 12 septembre 2025 320x408_lessive (copy) pour Inter…" at bounding box center [443, 291] width 886 height 465
click at [846, 87] on button at bounding box center [859, 83] width 27 height 23
click at [784, 106] on link "Modifier" at bounding box center [823, 110] width 100 height 27
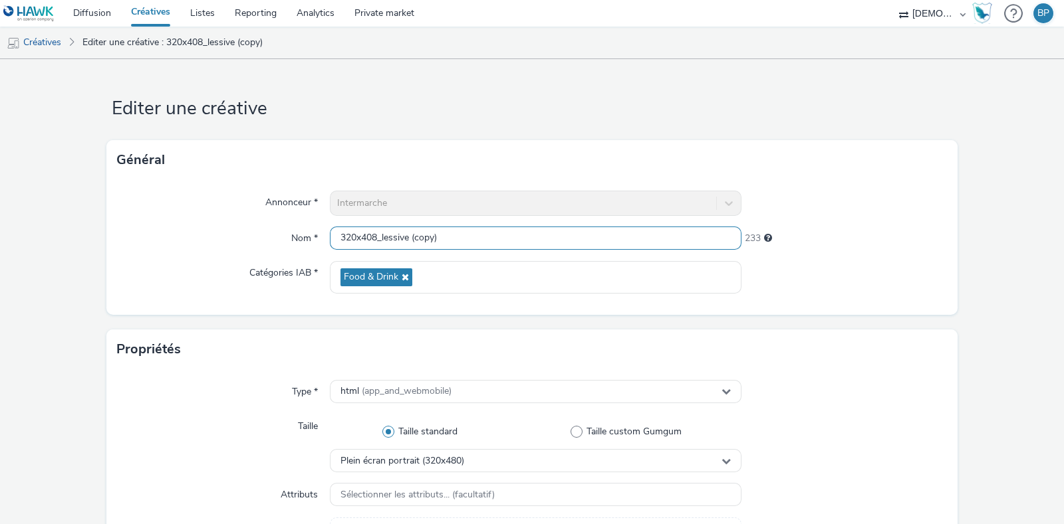
drag, startPoint x: 380, startPoint y: 241, endPoint x: 755, endPoint y: 251, distance: 375.0
click at [727, 254] on div "Annonceur * Intermarche Nom * 320x408_lessive (copy) 233 Catégories IAB * Food …" at bounding box center [531, 247] width 851 height 135
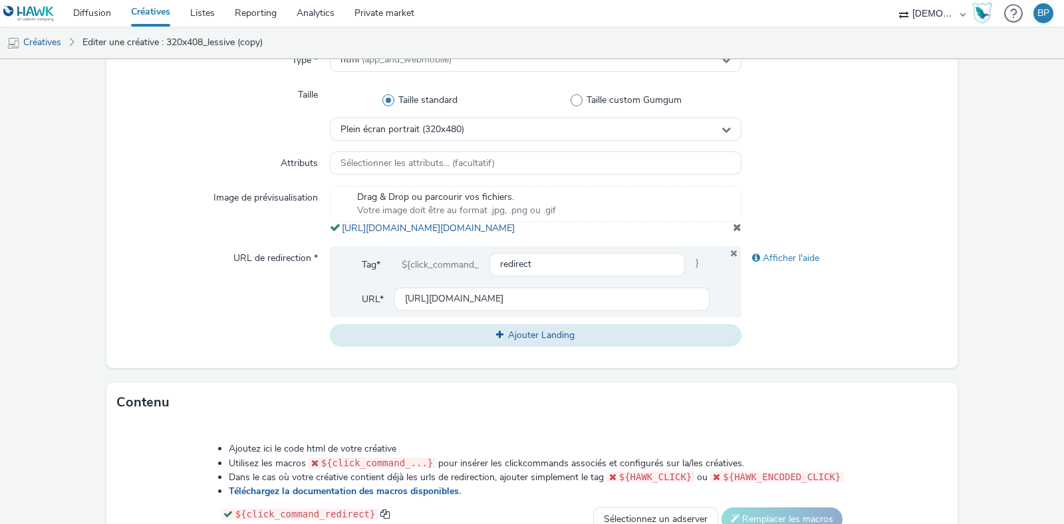
type input "320x408_beaute"
click at [733, 233] on span at bounding box center [737, 227] width 9 height 11
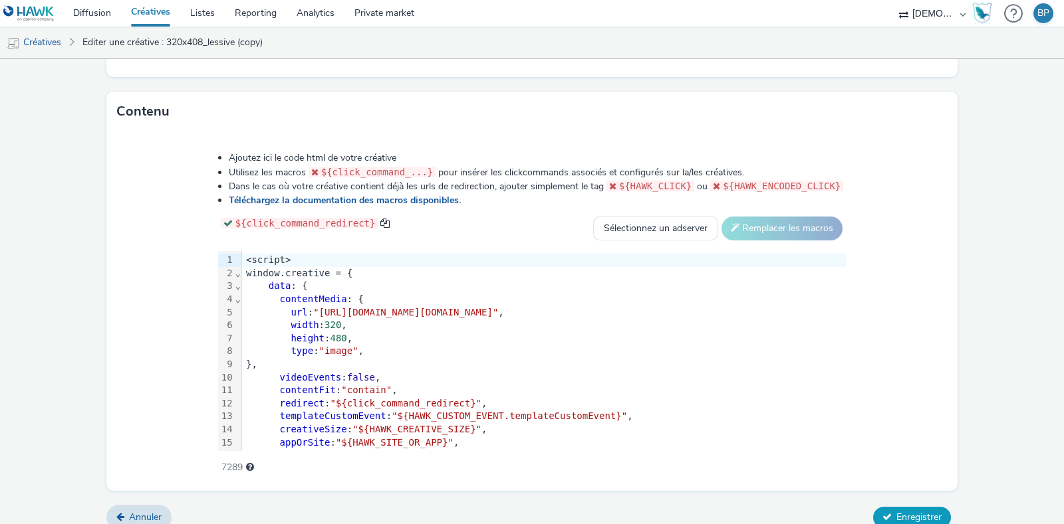
scroll to position [641, 0]
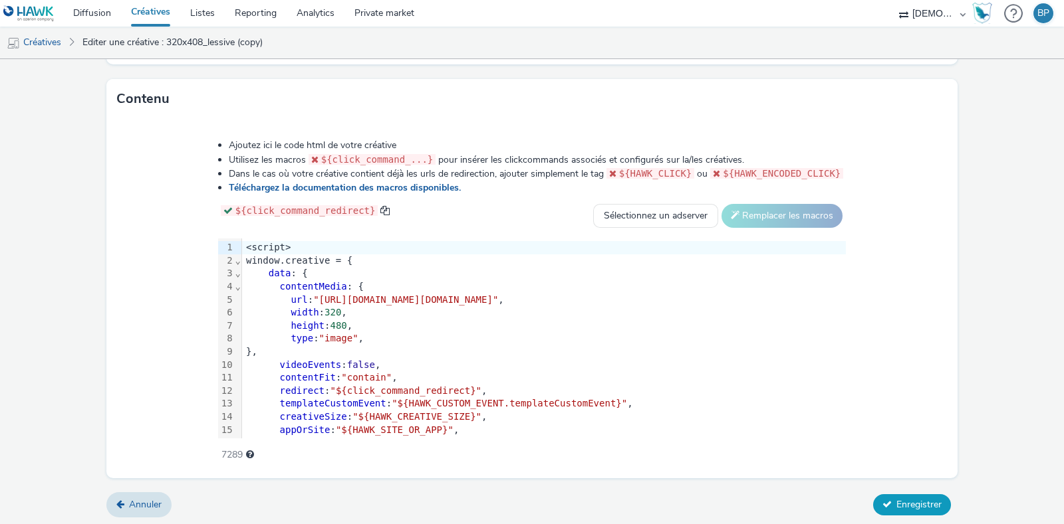
click at [917, 499] on span "Enregistrer" at bounding box center [918, 505] width 45 height 13
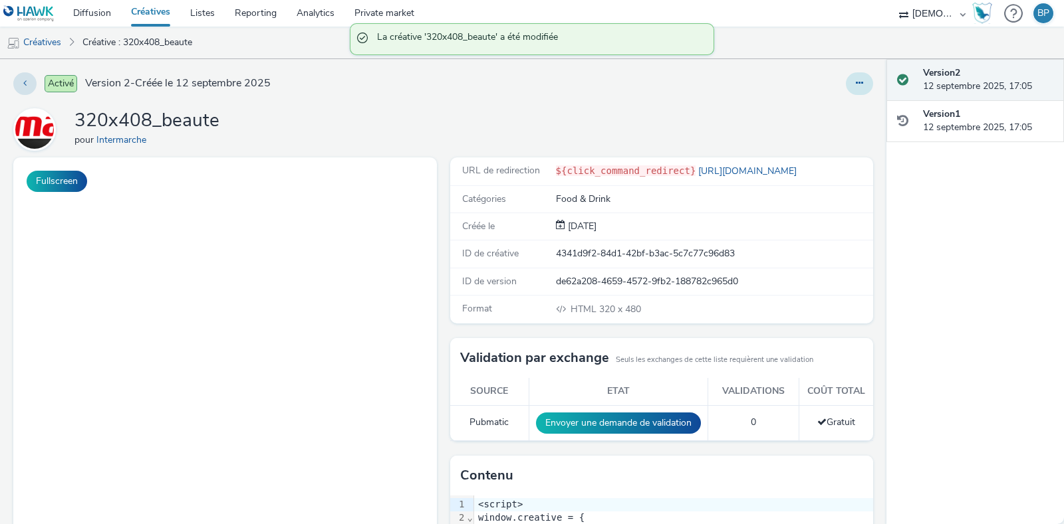
click at [851, 85] on button at bounding box center [859, 83] width 27 height 23
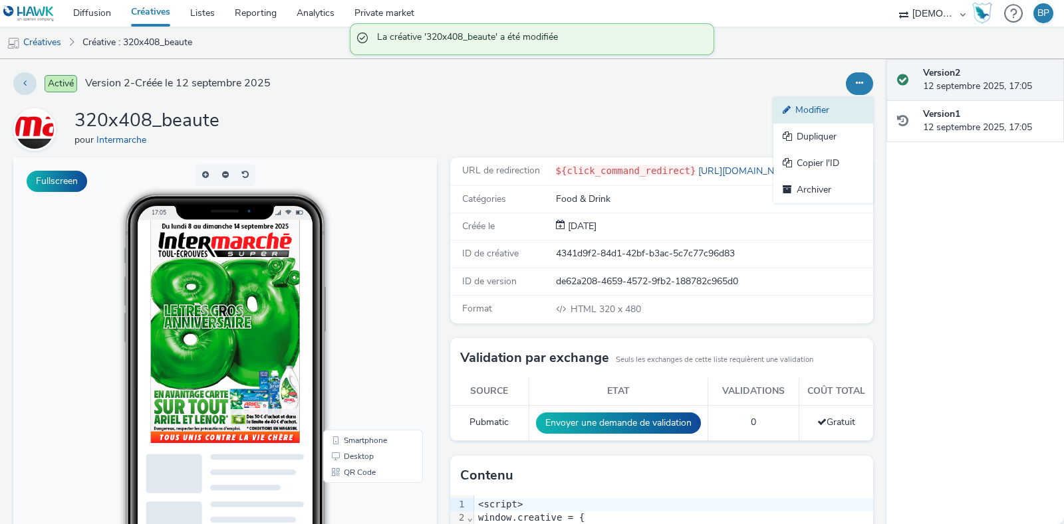
click at [784, 106] on link "Modifier" at bounding box center [823, 110] width 100 height 27
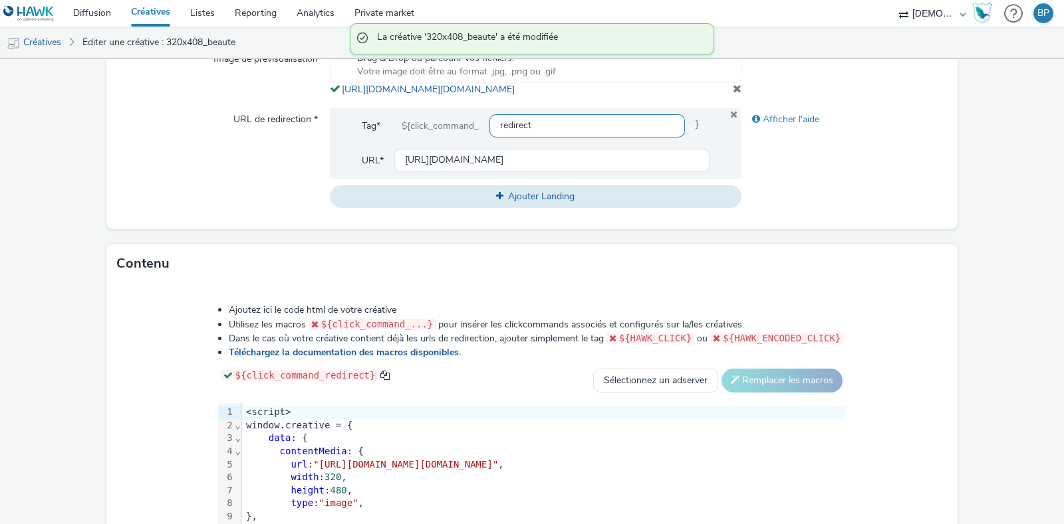
scroll to position [415, 0]
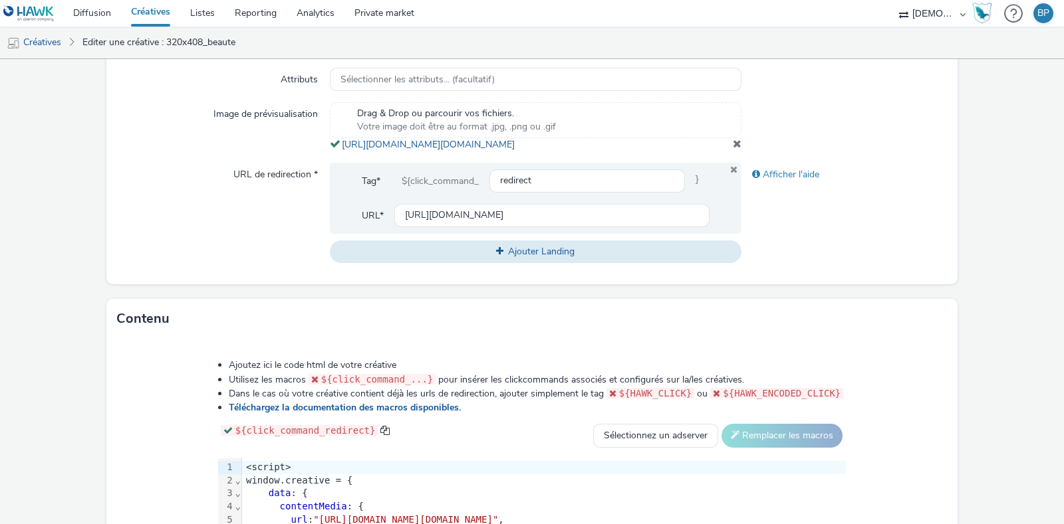
copy span "[URL][DOMAIN_NAME][DOMAIN_NAME]"
drag, startPoint x: 709, startPoint y: 160, endPoint x: 335, endPoint y: 138, distance: 374.8
click at [335, 138] on div "Drag & Drop ou parcourir vos fichiers. Votre image doit être au format .jpg, .p…" at bounding box center [535, 126] width 411 height 49
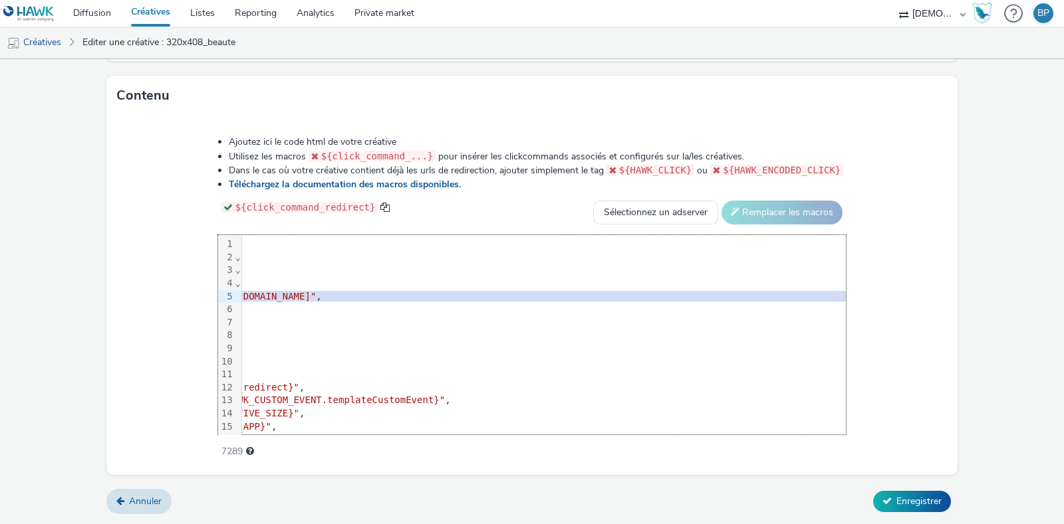
scroll to position [0, 213]
drag, startPoint x: 264, startPoint y: 297, endPoint x: 864, endPoint y: 292, distance: 600.2
click at [285, 292] on span ""[URL][DOMAIN_NAME][DOMAIN_NAME]"" at bounding box center [192, 296] width 185 height 11
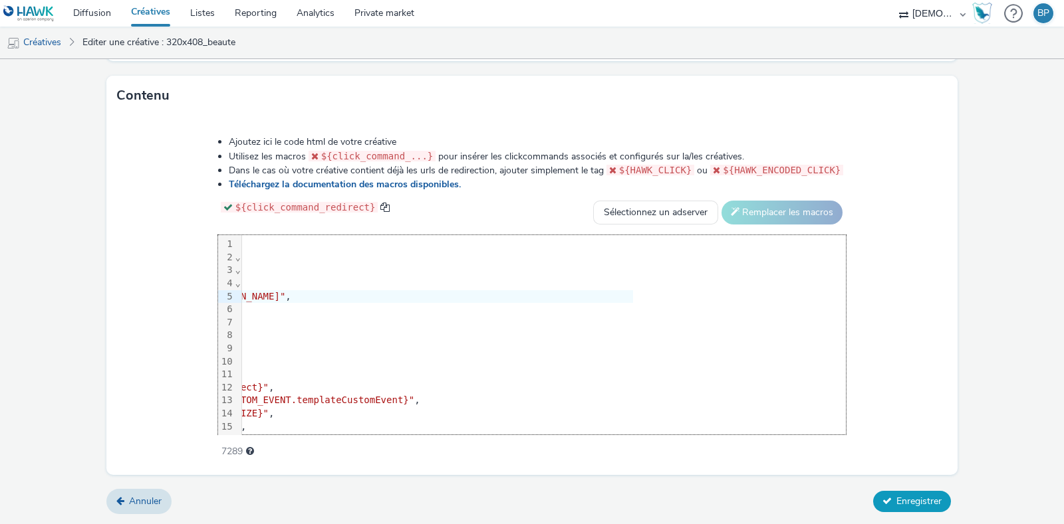
click at [911, 498] on span "Enregistrer" at bounding box center [918, 501] width 45 height 13
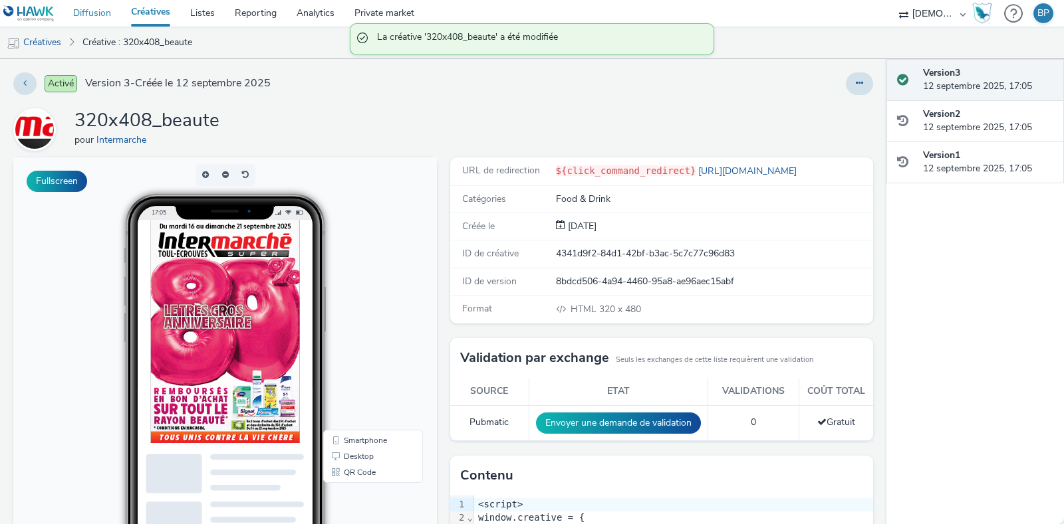
click at [93, 6] on link "Diffusion" at bounding box center [92, 13] width 58 height 27
